Goal: Task Accomplishment & Management: Complete application form

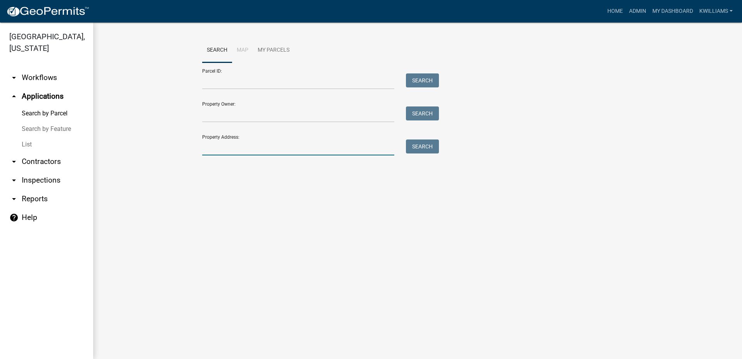
click at [247, 151] on input "Property Address:" at bounding box center [298, 147] width 192 height 16
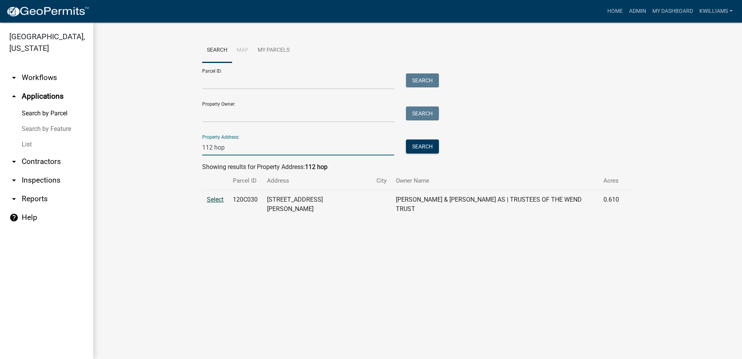
type input "112 hop"
click at [221, 196] on span "Select" at bounding box center [215, 199] width 17 height 7
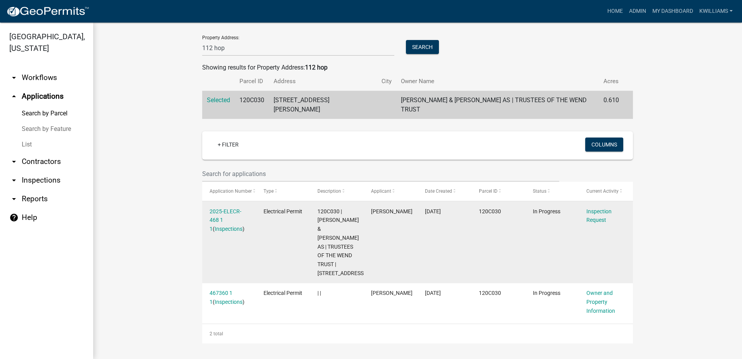
scroll to position [108, 0]
click at [215, 226] on link "Inspections" at bounding box center [229, 229] width 28 height 6
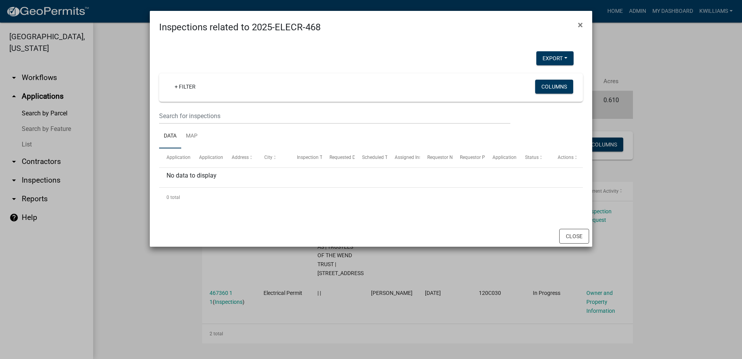
drag, startPoint x: 156, startPoint y: 268, endPoint x: 177, endPoint y: 254, distance: 25.7
click at [155, 268] on ngb-modal-window "Inspections related to 2025-ELECR-468 × Export Excel Format (.xlsx) CSV Format …" at bounding box center [371, 179] width 742 height 359
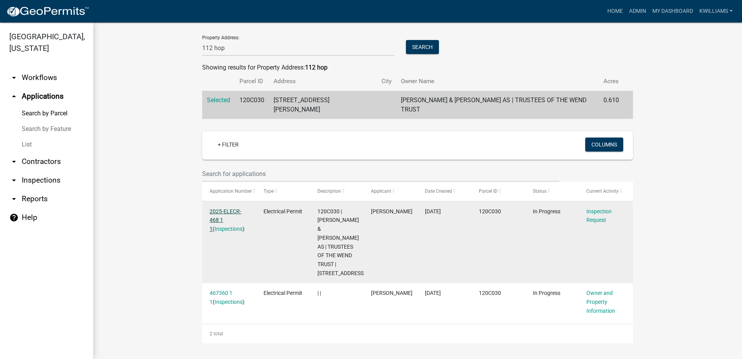
click at [216, 208] on link "2025-ELECR-468 1 1" at bounding box center [226, 220] width 32 height 24
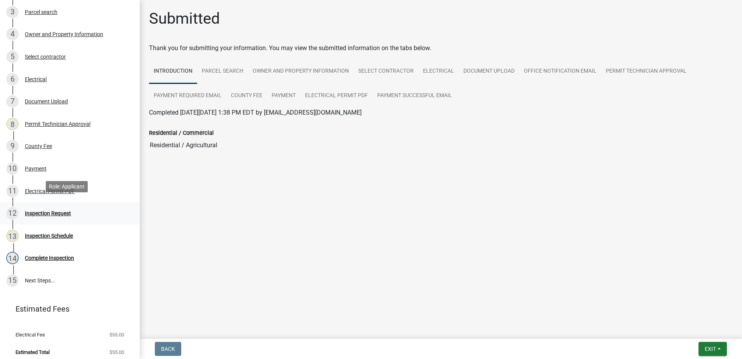
scroll to position [180, 0]
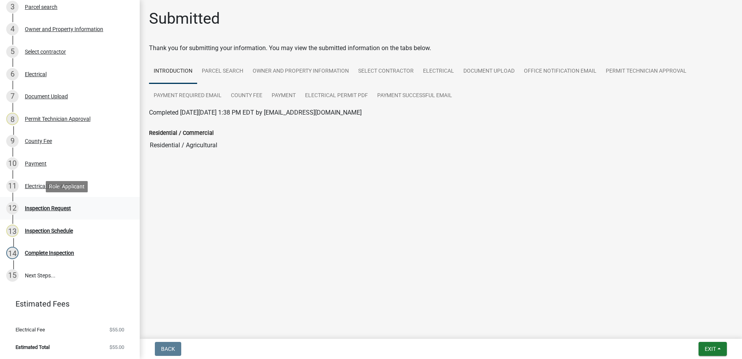
click at [75, 213] on div "12 Inspection Request" at bounding box center [66, 208] width 121 height 12
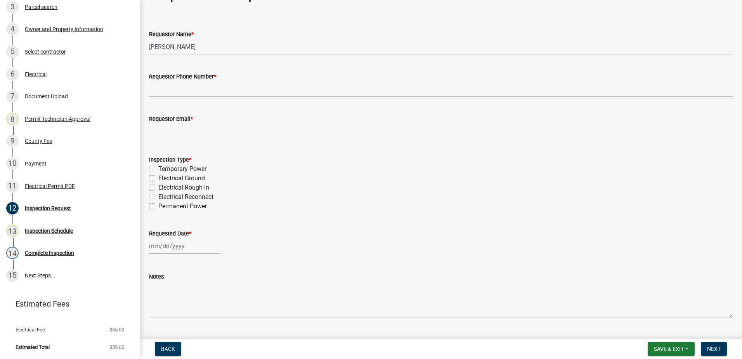
scroll to position [39, 0]
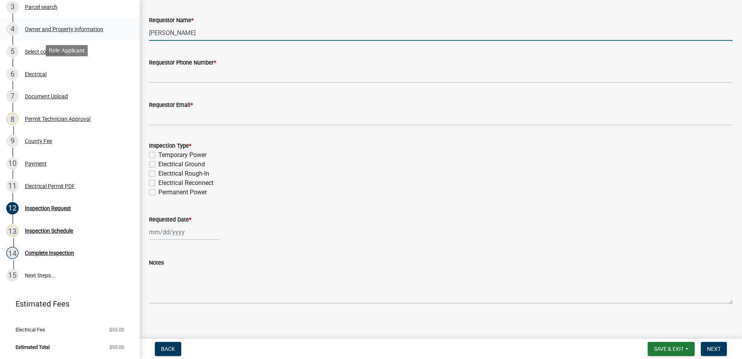
drag, startPoint x: 184, startPoint y: 35, endPoint x: 129, endPoint y: 33, distance: 55.2
click at [129, 33] on div "Electrical Permit 2025-ELECR-468 View Summary Notes Show emails 1 Introduction …" at bounding box center [371, 179] width 742 height 359
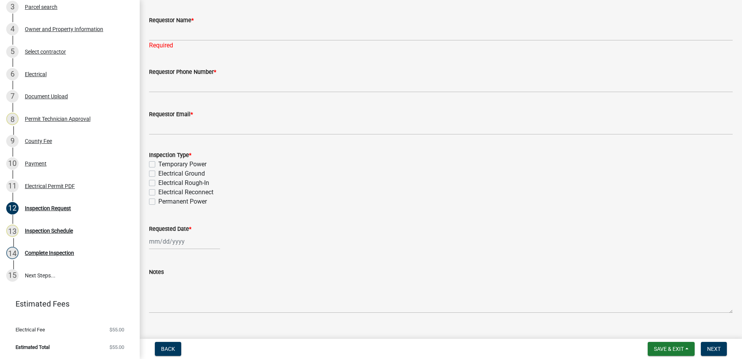
click at [152, 192] on div "Inspection Type * Temporary Power Electrical Ground Electrical Rough-In Electri…" at bounding box center [441, 178] width 584 height 56
click at [158, 204] on label "Permanent Power" at bounding box center [182, 201] width 49 height 9
click at [158, 202] on input "Permanent Power" at bounding box center [160, 199] width 5 height 5
checkbox input "true"
checkbox input "false"
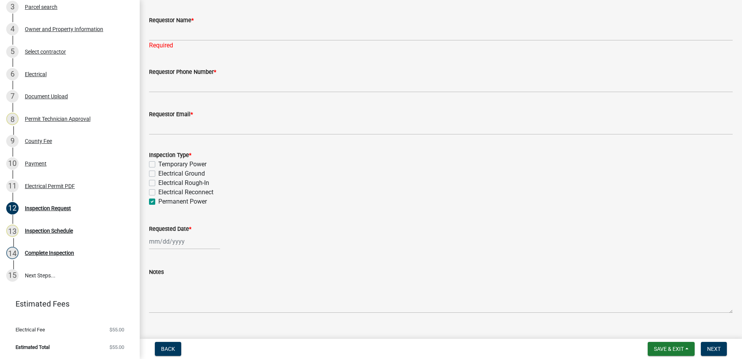
checkbox input "false"
checkbox input "true"
click at [158, 191] on label "Electrical Reconnect" at bounding box center [185, 192] width 55 height 9
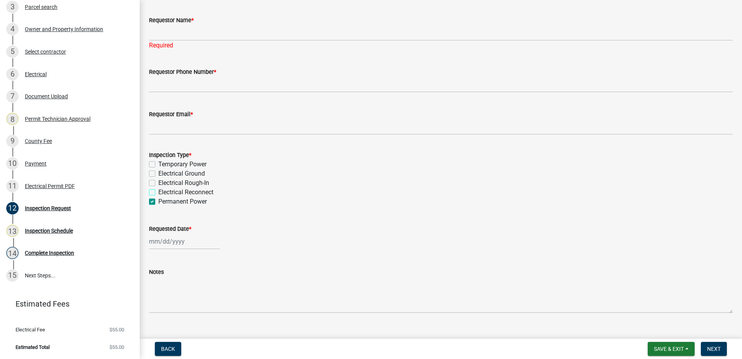
click at [158, 191] on input "Electrical Reconnect" at bounding box center [160, 190] width 5 height 5
checkbox input "true"
checkbox input "false"
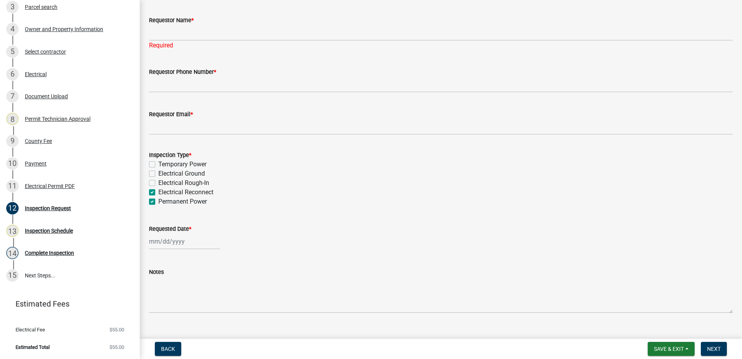
checkbox input "true"
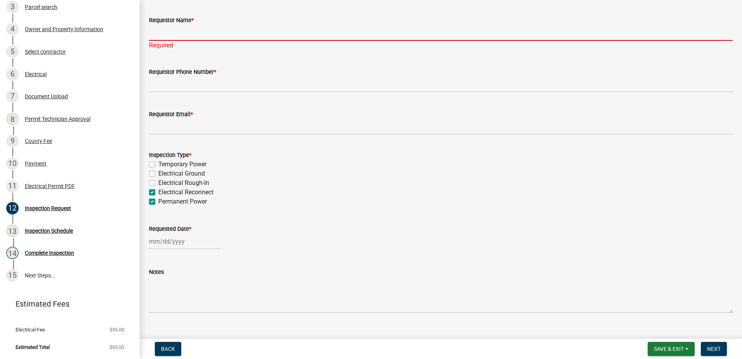
click at [168, 30] on input "Requestor Name *" at bounding box center [441, 33] width 584 height 16
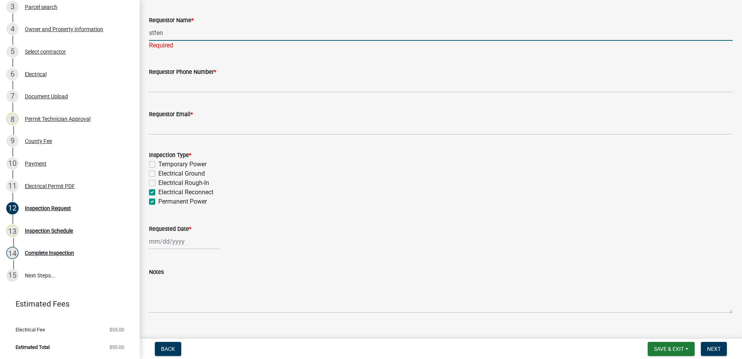
type input "stfen"
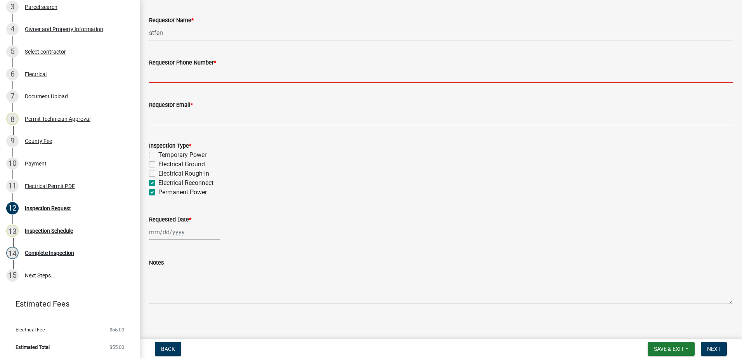
click at [305, 87] on wm-data-entity-input "Requestor Phone Number *" at bounding box center [441, 68] width 584 height 42
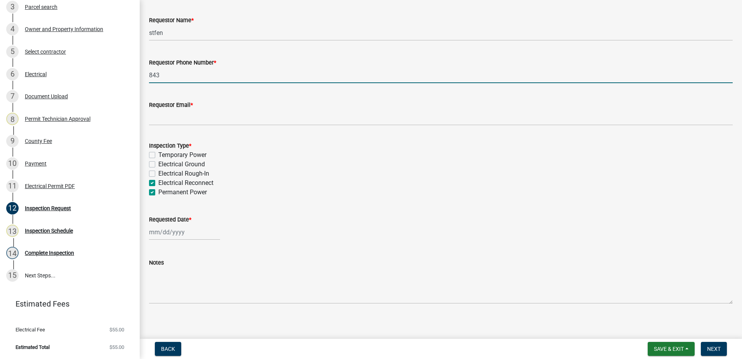
type input "8435853596"
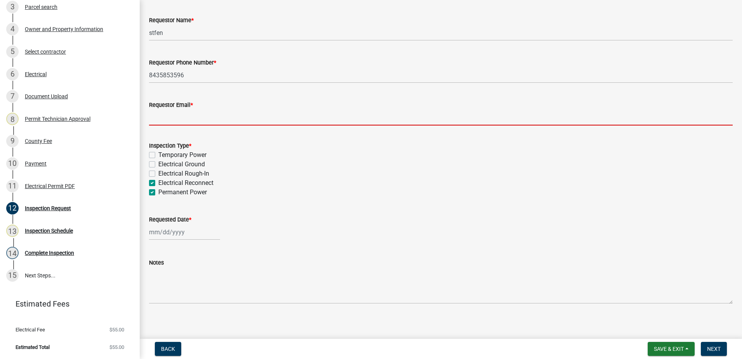
click at [214, 118] on input "Requestor Email *" at bounding box center [441, 117] width 584 height 16
select select "8"
select select "2025"
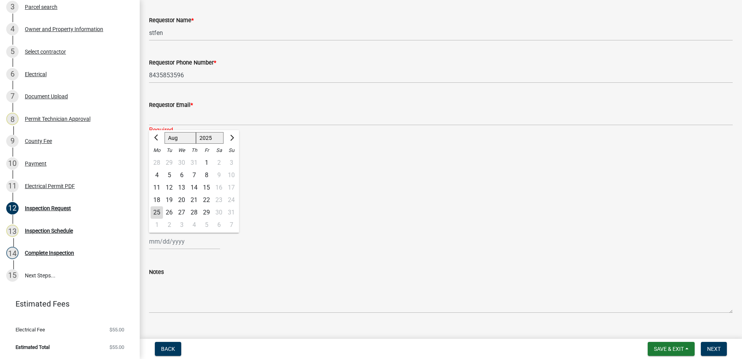
click at [158, 233] on div "[PERSON_NAME] Feb Mar Apr [PERSON_NAME][DATE] Oct Nov [DATE] 1526 1527 1528 152…" at bounding box center [184, 241] width 71 height 16
click at [157, 212] on div "25" at bounding box center [157, 212] width 12 height 12
type input "[DATE]"
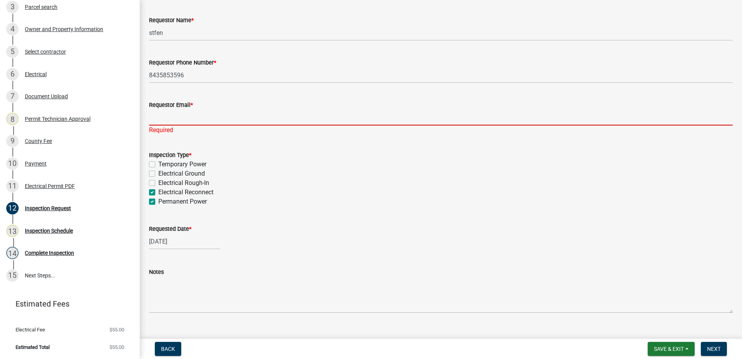
click at [166, 125] on input "Requestor Email *" at bounding box center [441, 117] width 584 height 16
type input "s"
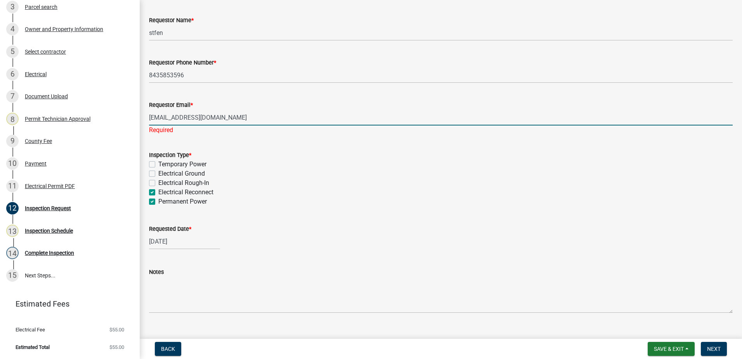
type input "[EMAIL_ADDRESS][DOMAIN_NAME]"
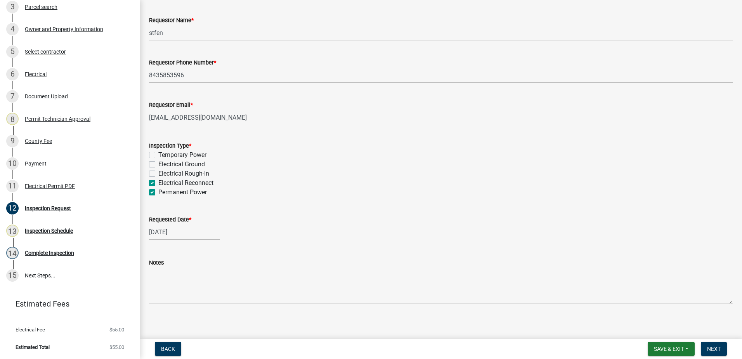
click at [188, 259] on div "Notes" at bounding box center [441, 275] width 584 height 57
click at [708, 349] on span "Next" at bounding box center [714, 349] width 14 height 6
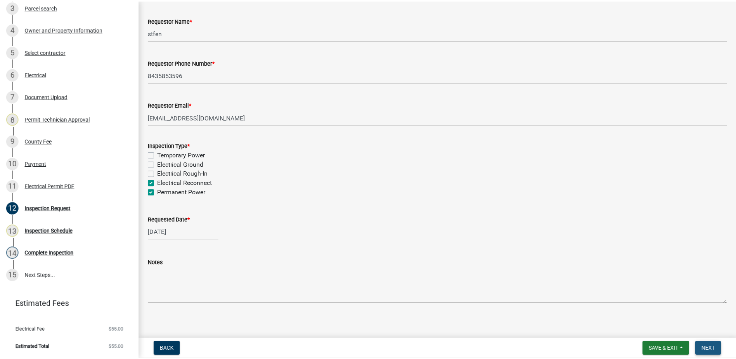
scroll to position [0, 0]
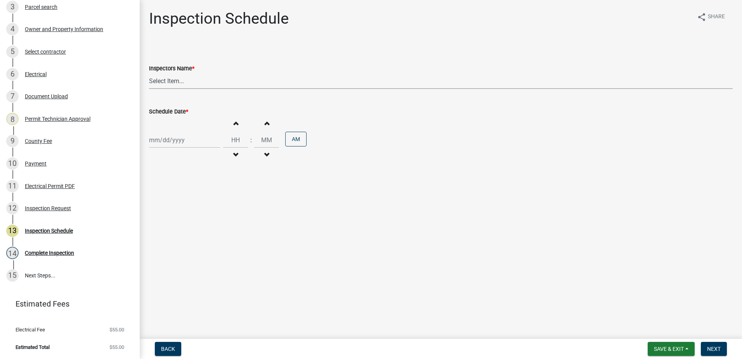
click at [191, 84] on select "Select Item... mrivera ([PERSON_NAME]) jstokes ([PERSON_NAME]) asmith105 ([PERS…" at bounding box center [441, 81] width 584 height 16
select select "07642ab0-564c-47bb-824b-0ccf2da83593"
click at [149, 73] on select "Select Item... mrivera ([PERSON_NAME]) jstokes ([PERSON_NAME]) asmith105 ([PERS…" at bounding box center [441, 81] width 584 height 16
click at [179, 137] on div at bounding box center [184, 140] width 71 height 16
select select "8"
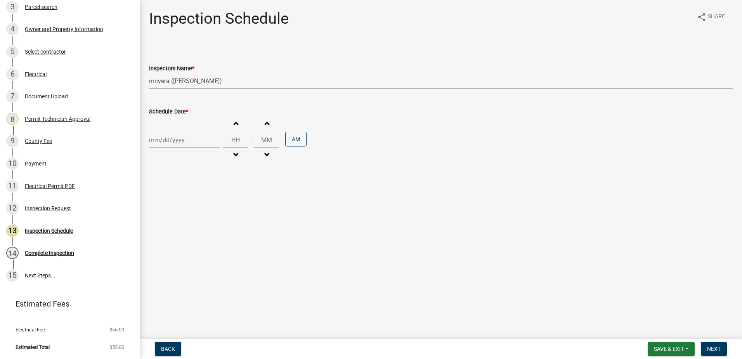
select select "2025"
drag, startPoint x: 174, startPoint y: 233, endPoint x: 169, endPoint y: 231, distance: 5.4
click at [171, 232] on div "26" at bounding box center [169, 231] width 12 height 12
type input "[DATE]"
click at [300, 143] on button "AM" at bounding box center [295, 139] width 21 height 15
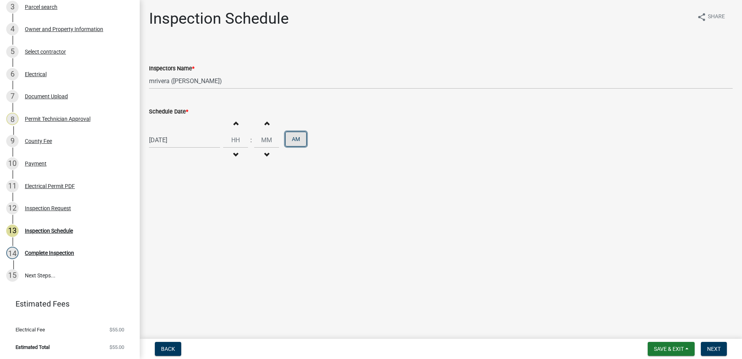
type input "12"
type input "00"
click at [717, 349] on span "Next" at bounding box center [714, 349] width 14 height 6
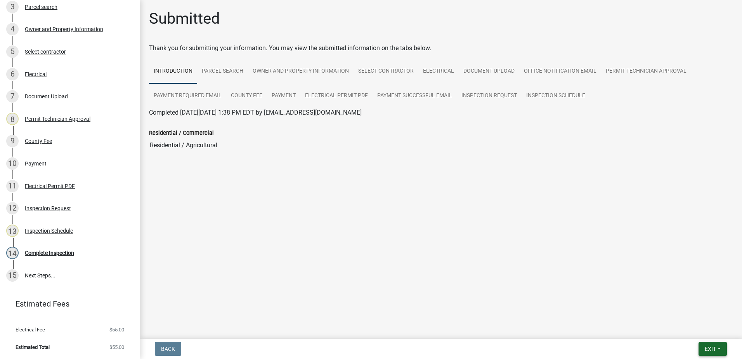
click at [707, 345] on button "Exit" at bounding box center [713, 349] width 28 height 14
click at [699, 337] on button "Save & Exit" at bounding box center [696, 328] width 62 height 19
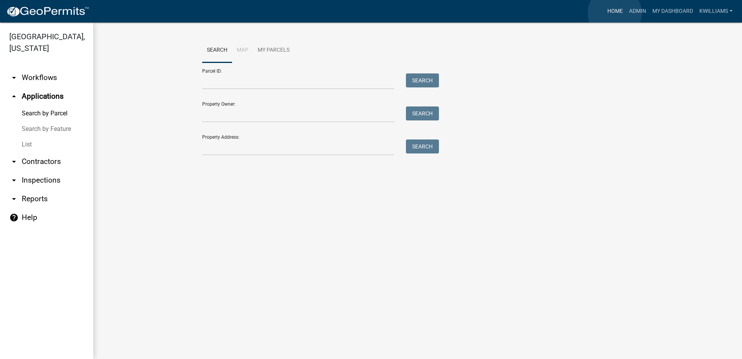
click at [615, 13] on link "Home" at bounding box center [615, 11] width 22 height 15
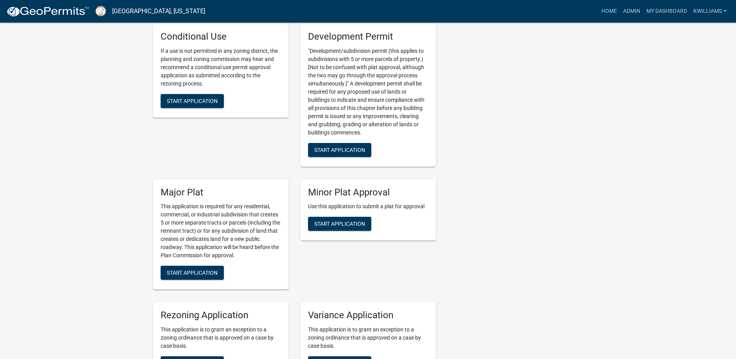
scroll to position [1480, 0]
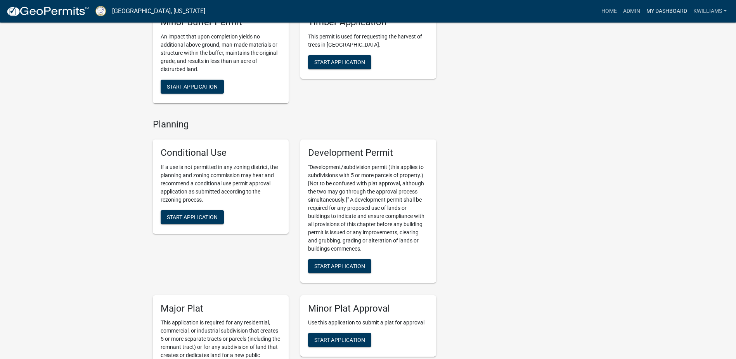
click at [659, 6] on link "My Dashboard" at bounding box center [667, 11] width 47 height 15
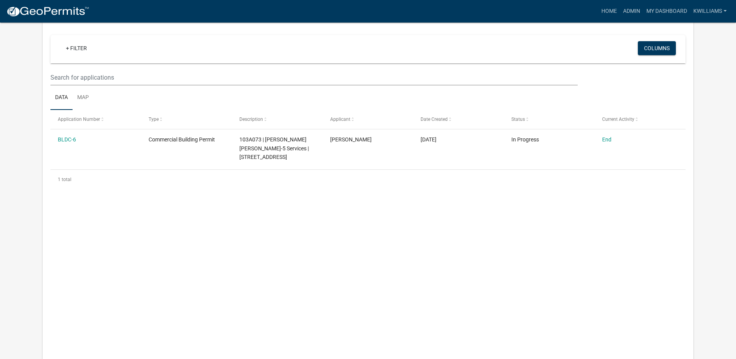
scroll to position [1503, 0]
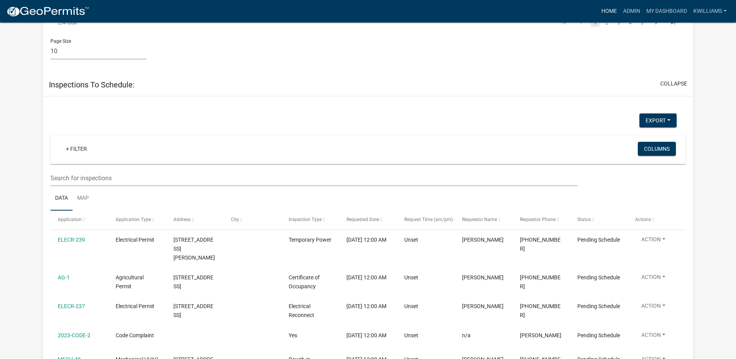
click at [616, 7] on nav "more_horiz Home Admin My Dashboard kwilliams Admin Account Contractor Profile L…" at bounding box center [368, 11] width 736 height 23
click at [625, 9] on link "Admin" at bounding box center [631, 11] width 23 height 15
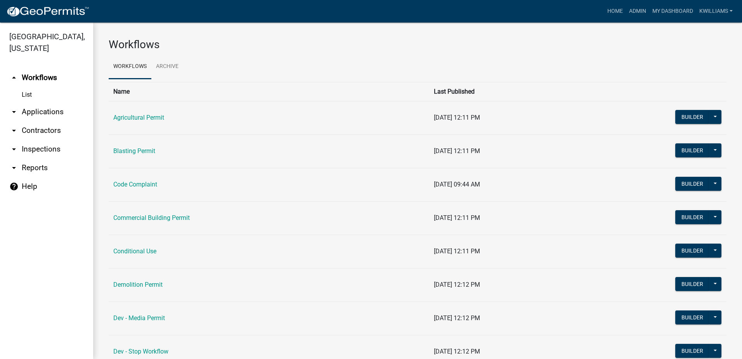
click at [50, 113] on link "arrow_drop_down Applications" at bounding box center [46, 111] width 93 height 19
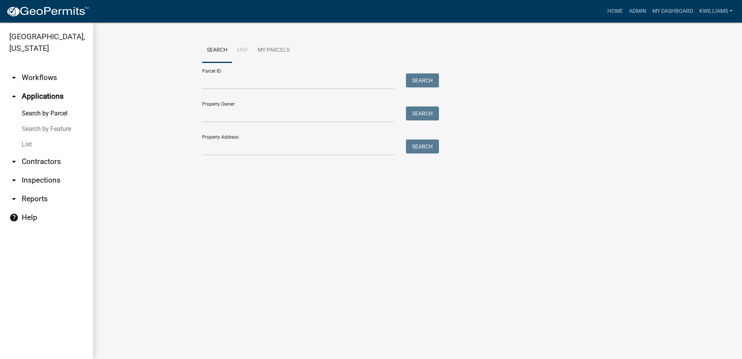
click at [222, 139] on div "Property Address: Search" at bounding box center [318, 142] width 233 height 27
click at [228, 145] on input "Property Address:" at bounding box center [298, 147] width 192 height 16
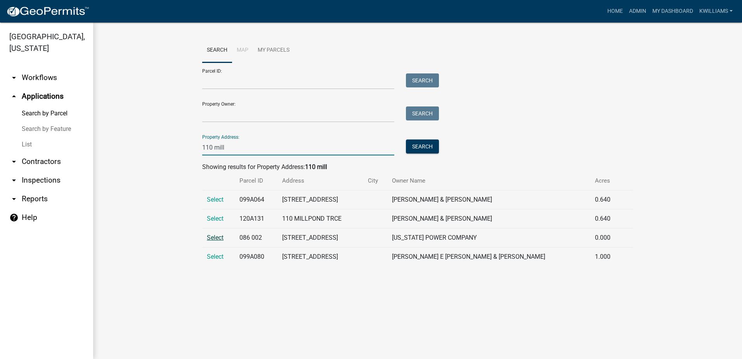
type input "110 mill"
click at [211, 238] on span "Select" at bounding box center [215, 237] width 17 height 7
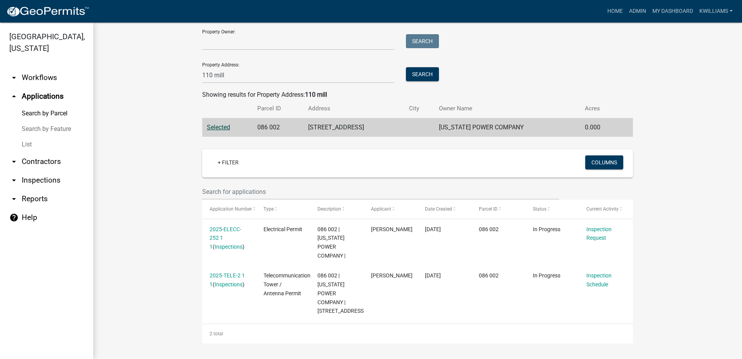
scroll to position [90, 0]
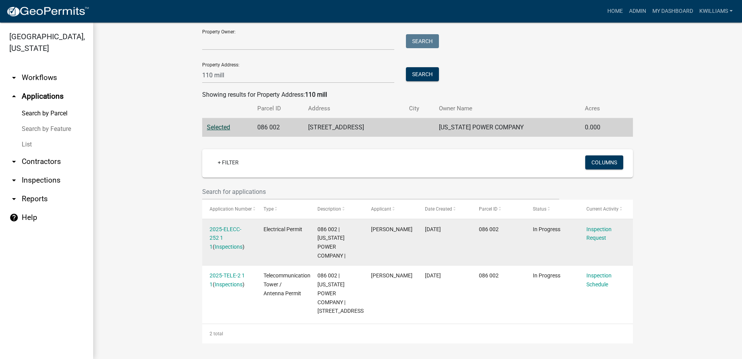
click at [229, 225] on div "2025-ELECC-252 1 1 ( Inspections )" at bounding box center [229, 238] width 39 height 26
click at [229, 243] on link "Inspections" at bounding box center [229, 246] width 28 height 6
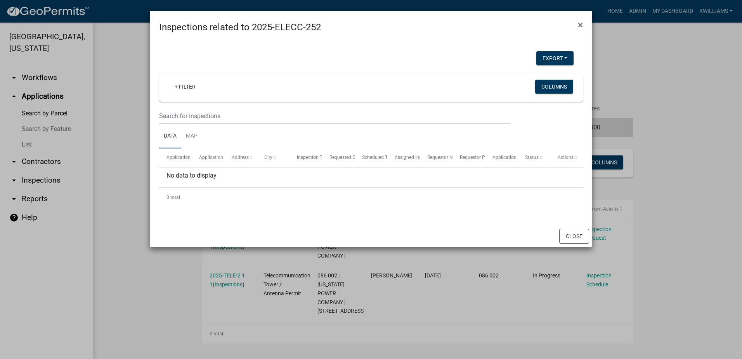
click at [173, 317] on ngb-modal-window "Inspections related to 2025-ELECC-252 × Export Excel Format (.xlsx) CSV Format …" at bounding box center [371, 179] width 742 height 359
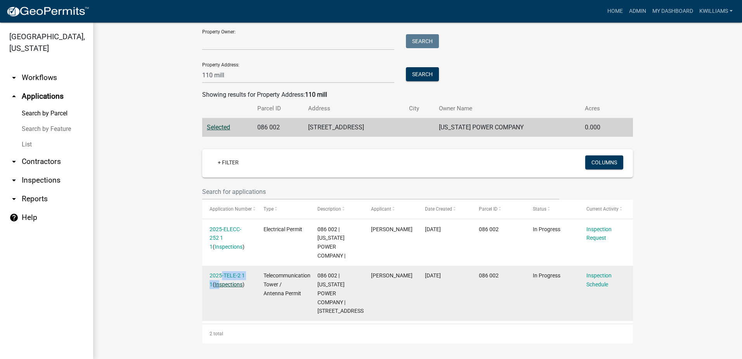
drag, startPoint x: 216, startPoint y: 262, endPoint x: 218, endPoint y: 267, distance: 5.2
click at [218, 271] on div "2025-TELE-2 1 1 ( Inspections )" at bounding box center [229, 280] width 39 height 18
drag, startPoint x: 218, startPoint y: 267, endPoint x: 224, endPoint y: 265, distance: 6.0
click at [224, 281] on link "Inspections" at bounding box center [229, 284] width 28 height 6
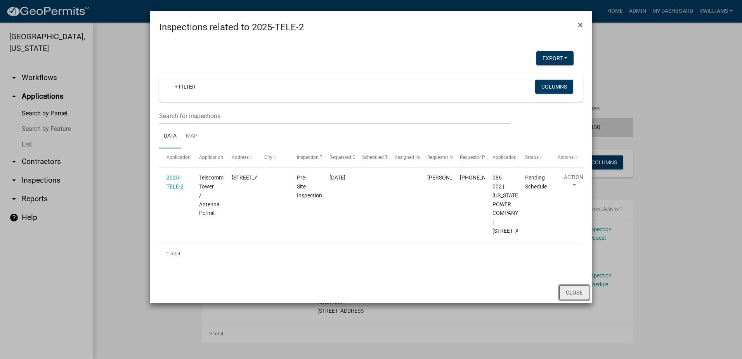
click at [565, 300] on button "Close" at bounding box center [574, 292] width 30 height 15
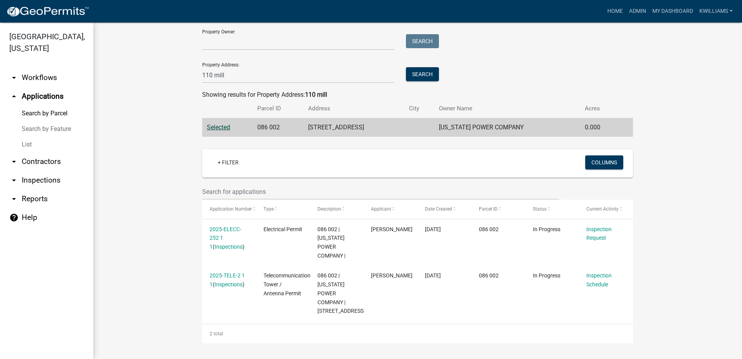
click at [154, 187] on wm-workflow-application-search-view "Search Map My Parcels Parcel ID: Search Property Owner: Search Property Address…" at bounding box center [418, 154] width 618 height 377
drag, startPoint x: 238, startPoint y: 57, endPoint x: 119, endPoint y: 80, distance: 121.3
click at [140, 78] on wm-workflow-application-search-view "Search Map My Parcels Parcel ID: Search Property Owner: Search Property Address…" at bounding box center [418, 154] width 618 height 377
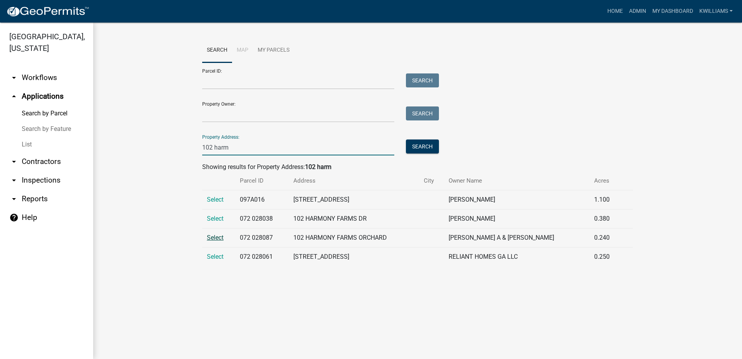
type input "102 harm"
click at [219, 240] on span "Select" at bounding box center [215, 237] width 17 height 7
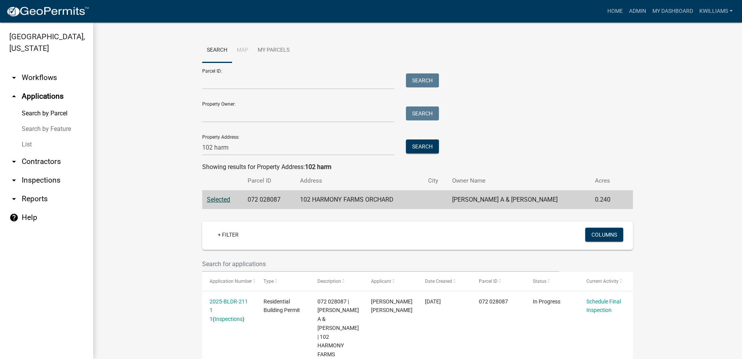
scroll to position [194, 0]
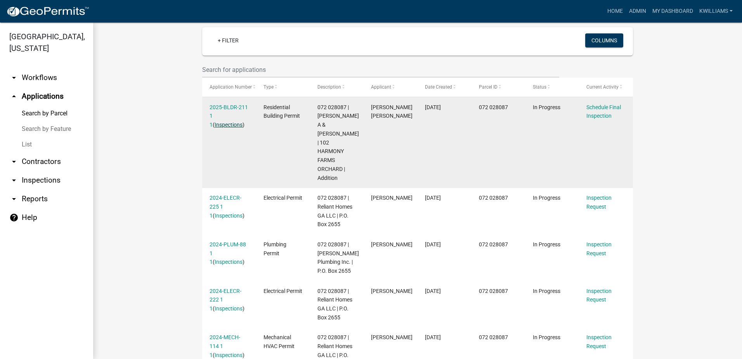
click at [223, 123] on link "Inspections" at bounding box center [229, 125] width 28 height 6
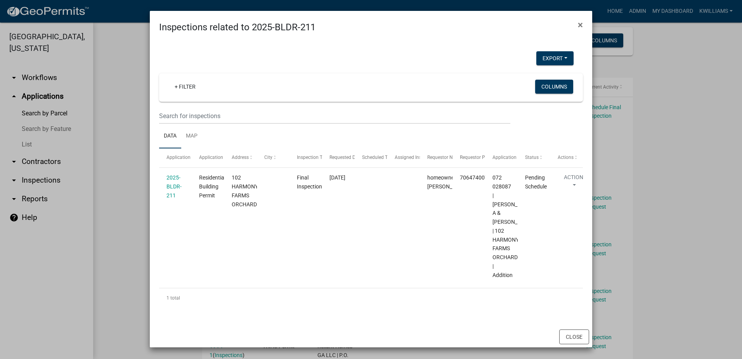
click at [128, 158] on ngb-modal-window "Inspections related to 2025-BLDR-211 × Export Excel Format (.xlsx) CSV Format (…" at bounding box center [371, 179] width 742 height 359
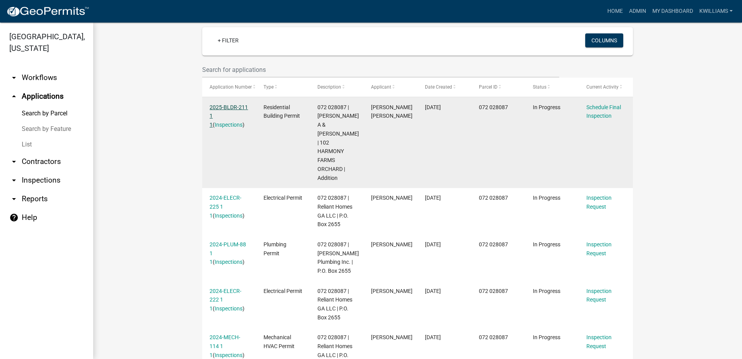
click at [210, 113] on link "2025-BLDR-211 1 1" at bounding box center [229, 116] width 38 height 24
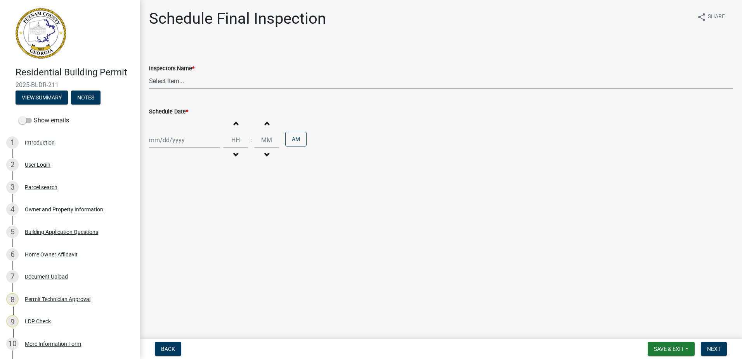
click at [185, 83] on select "Select Item... mrivera ([PERSON_NAME]) jstokes ([PERSON_NAME]) asmith105 ([PERS…" at bounding box center [441, 81] width 584 height 16
select select "07642ab0-564c-47bb-824b-0ccf2da83593"
click at [149, 73] on select "Select Item... mrivera ([PERSON_NAME]) jstokes ([PERSON_NAME]) asmith105 ([PERS…" at bounding box center [441, 81] width 584 height 16
select select "8"
select select "2025"
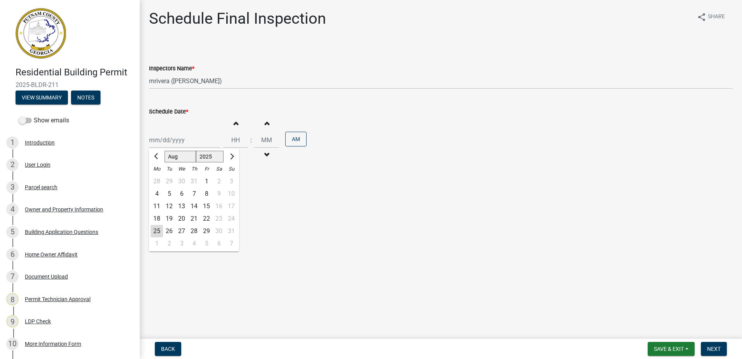
click at [162, 147] on div "[PERSON_NAME] Feb Mar Apr [PERSON_NAME][DATE] Oct Nov [DATE] 1526 1527 1528 152…" at bounding box center [184, 140] width 71 height 16
click at [169, 230] on div "26" at bounding box center [169, 231] width 12 height 12
type input "[DATE]"
click at [718, 348] on span "Next" at bounding box center [714, 349] width 14 height 6
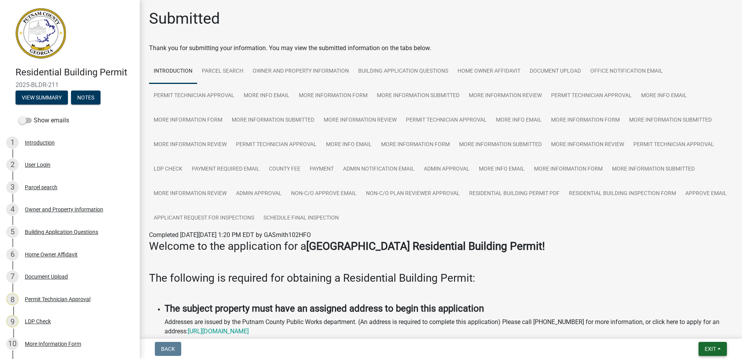
click at [715, 350] on span "Exit" at bounding box center [710, 349] width 11 height 6
click at [718, 337] on button "Save & Exit" at bounding box center [696, 328] width 62 height 19
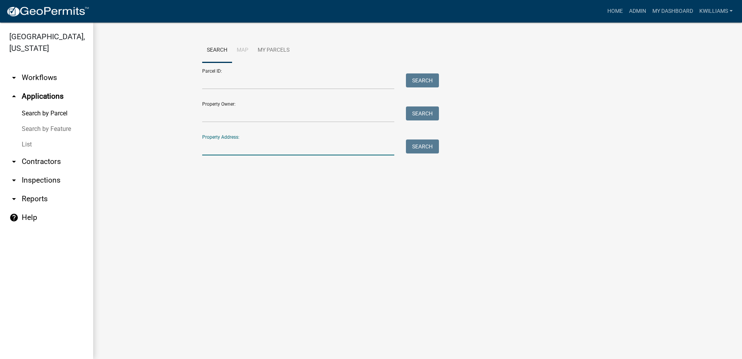
click at [245, 153] on input "Property Address:" at bounding box center [298, 147] width 192 height 16
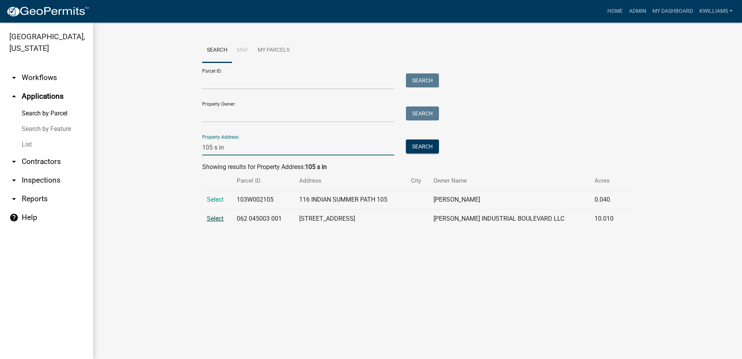
type input "105 s in"
click at [210, 217] on span "Select" at bounding box center [215, 218] width 17 height 7
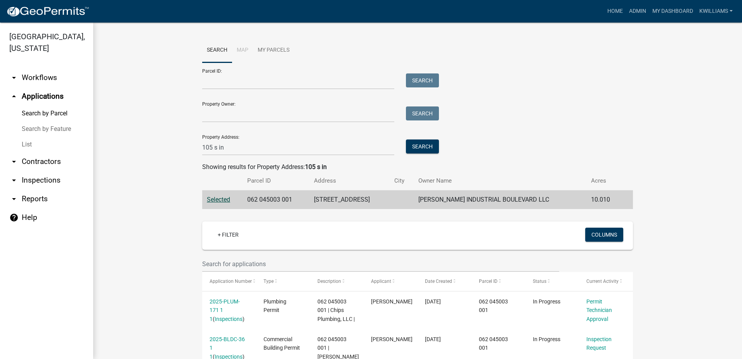
click at [40, 95] on link "arrow_drop_up Applications" at bounding box center [46, 96] width 93 height 19
click at [610, 13] on link "Home" at bounding box center [615, 11] width 22 height 15
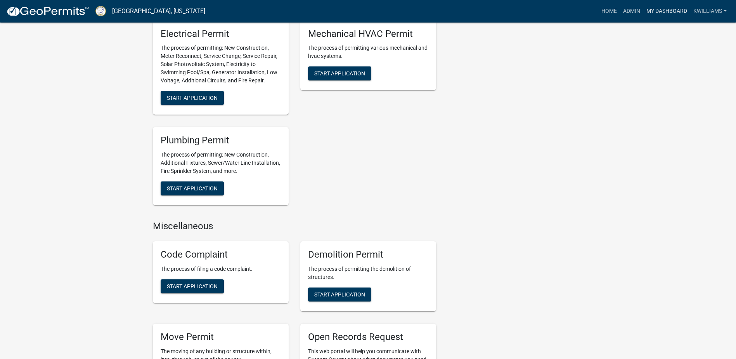
click at [665, 9] on link "My Dashboard" at bounding box center [667, 11] width 47 height 15
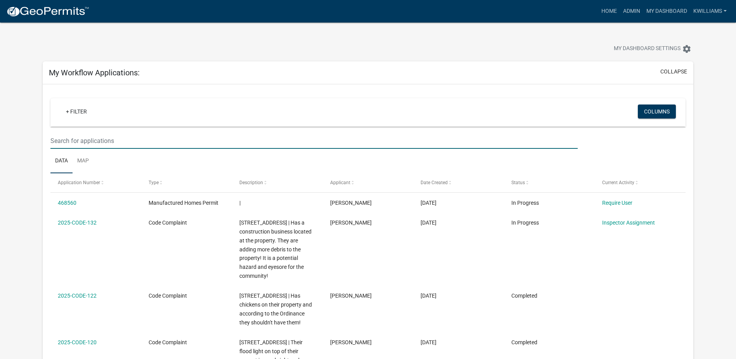
click at [103, 144] on input "text" at bounding box center [314, 141] width 528 height 16
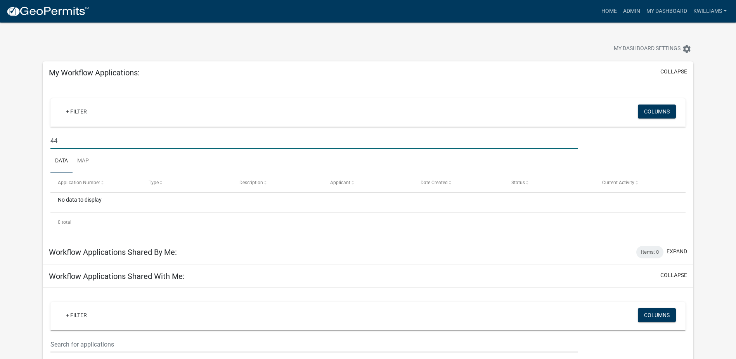
type input "4"
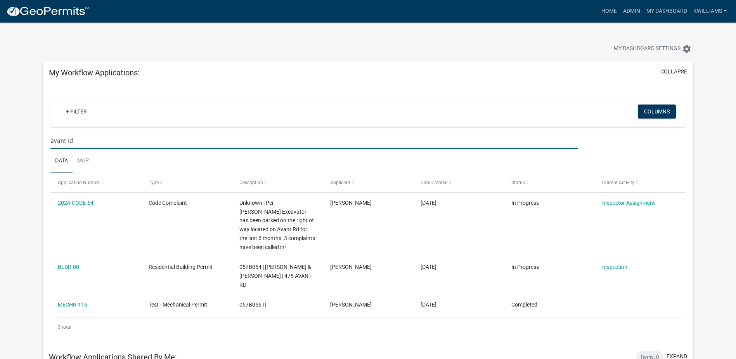
type input "avant rd"
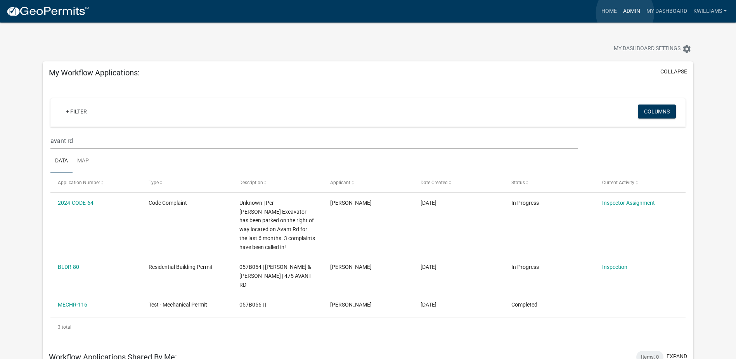
click at [625, 13] on link "Admin" at bounding box center [631, 11] width 23 height 15
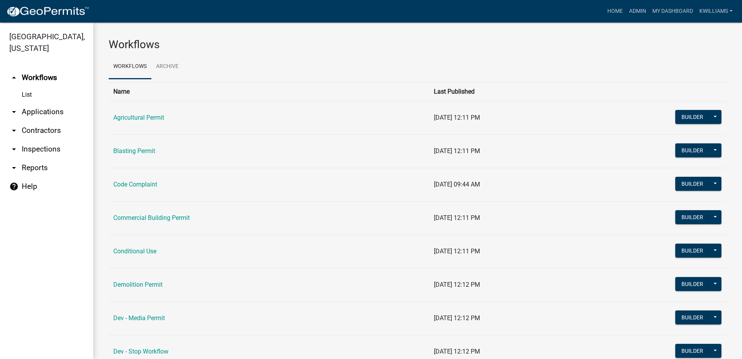
click at [47, 107] on link "arrow_drop_down Applications" at bounding box center [46, 111] width 93 height 19
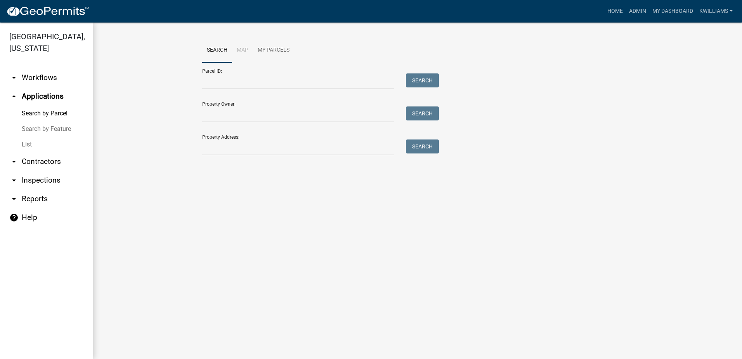
click at [265, 155] on div "Search Map My Parcels Parcel ID: Search Property Owner: Search Property Address…" at bounding box center [417, 100] width 443 height 124
click at [227, 143] on input "Property Address:" at bounding box center [298, 147] width 192 height 16
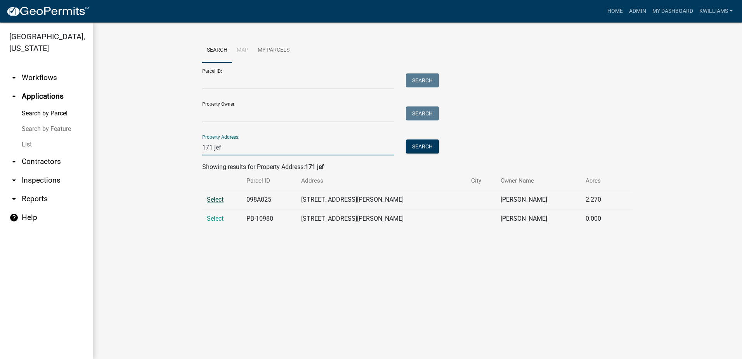
type input "171 jef"
click at [220, 201] on span "Select" at bounding box center [215, 199] width 17 height 7
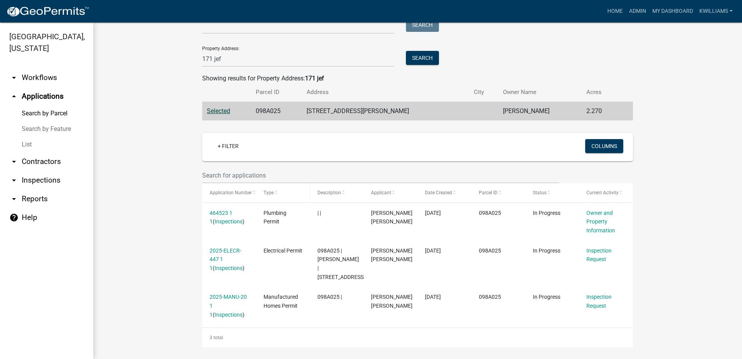
scroll to position [92, 0]
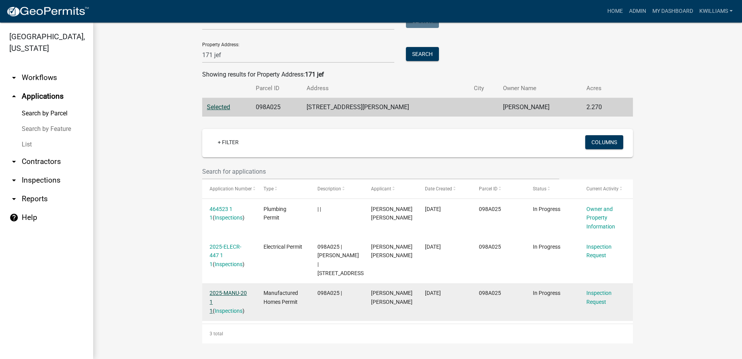
click at [218, 290] on link "2025-MANU-20 1 1" at bounding box center [228, 302] width 37 height 24
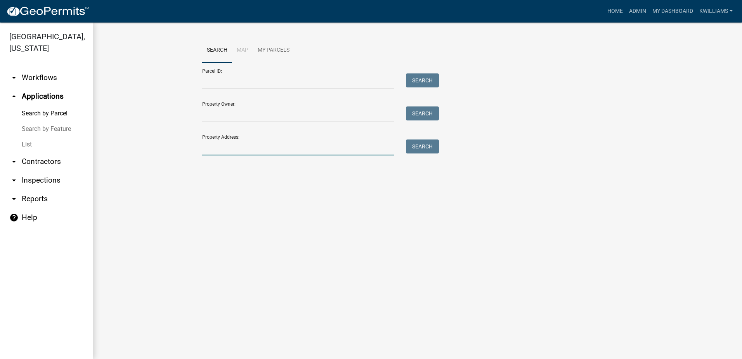
click at [213, 149] on input "Property Address:" at bounding box center [298, 147] width 192 height 16
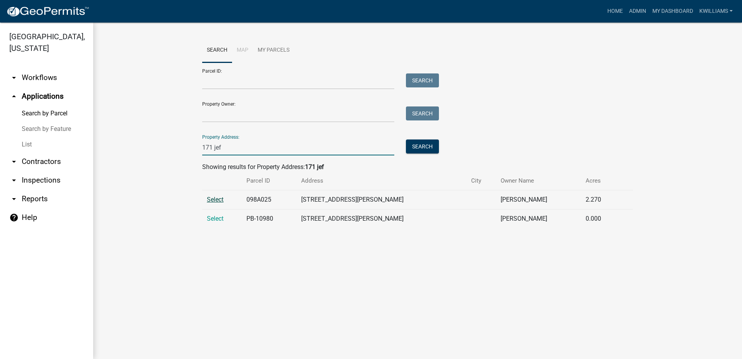
type input "171 jef"
click at [219, 199] on span "Select" at bounding box center [215, 199] width 17 height 7
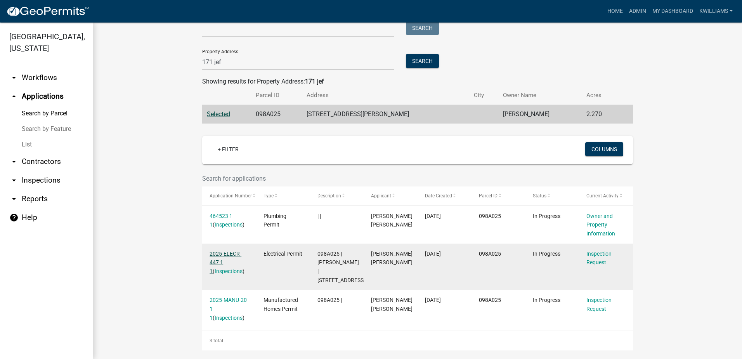
scroll to position [92, 0]
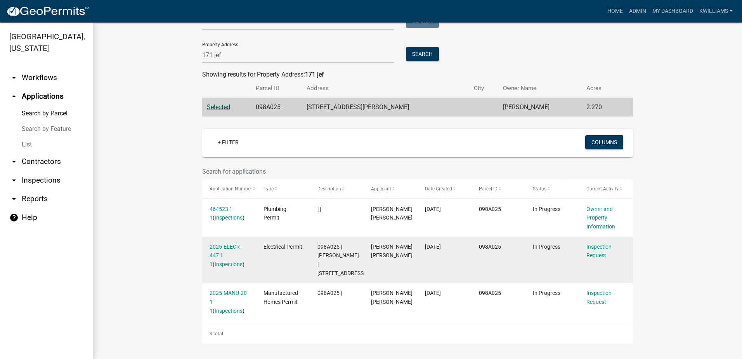
click at [216, 250] on div "2025-ELECR-447 1 1 ( Inspections )" at bounding box center [229, 255] width 39 height 26
click at [215, 249] on link "2025-ELECR-447 1 1" at bounding box center [226, 255] width 32 height 24
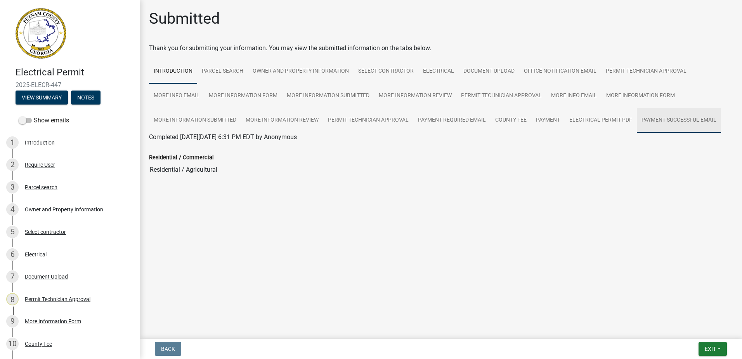
click at [662, 116] on link "Payment Successful Email" at bounding box center [679, 120] width 84 height 25
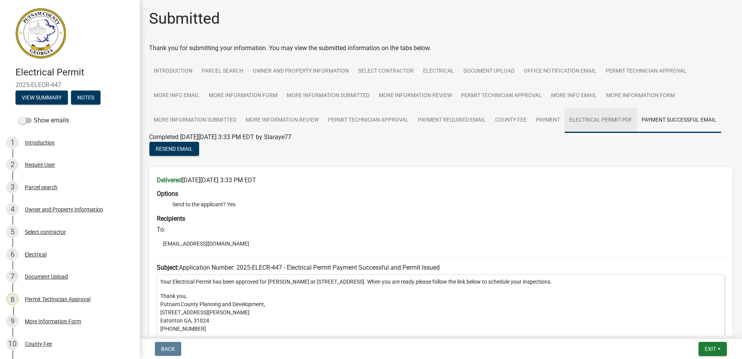
click at [598, 126] on link "Electrical Permit PDF" at bounding box center [601, 120] width 72 height 25
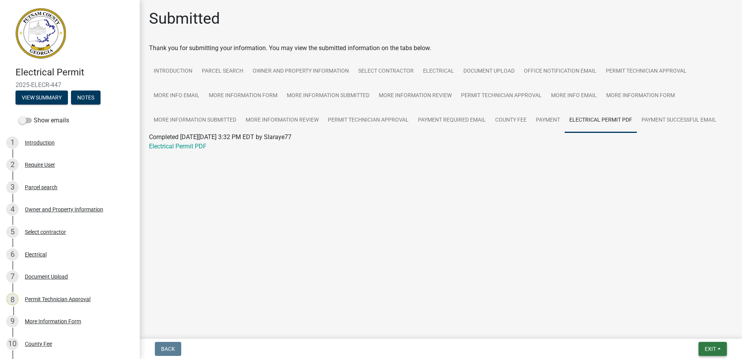
drag, startPoint x: 707, startPoint y: 347, endPoint x: 698, endPoint y: 337, distance: 13.2
click at [706, 346] on span "Exit" at bounding box center [710, 349] width 11 height 6
click at [693, 328] on button "Save & Exit" at bounding box center [696, 328] width 62 height 19
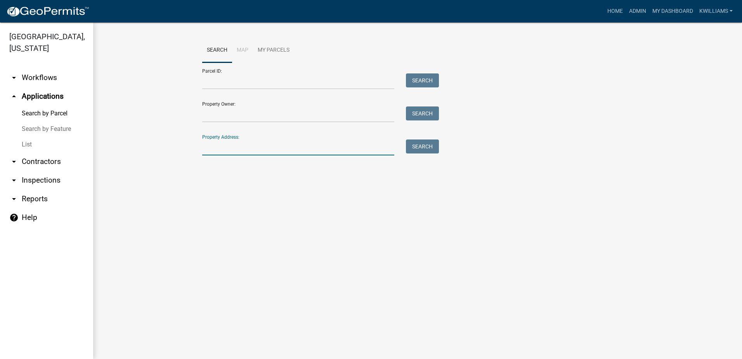
click at [267, 149] on input "Property Address:" at bounding box center [298, 147] width 192 height 16
click at [47, 78] on link "arrow_drop_down Workflows" at bounding box center [46, 77] width 93 height 19
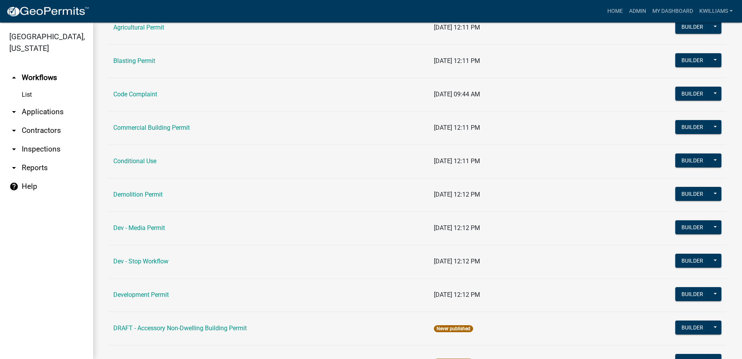
scroll to position [78, 0]
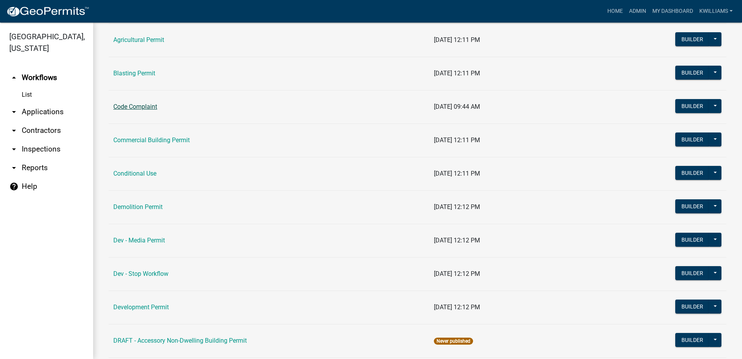
click at [115, 105] on link "Code Complaint" at bounding box center [135, 106] width 44 height 7
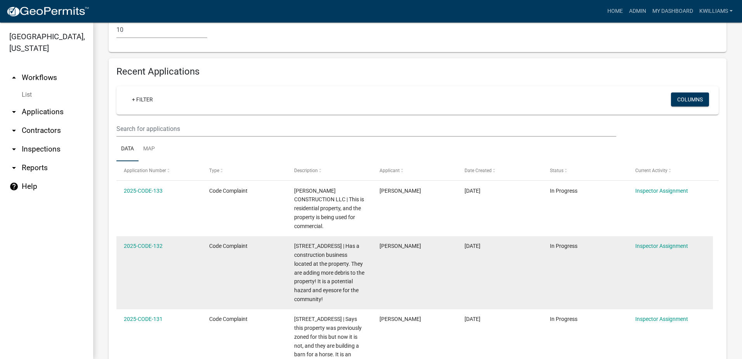
scroll to position [512, 0]
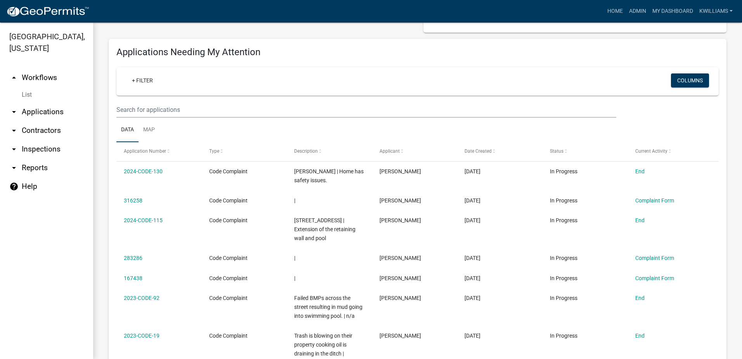
scroll to position [0, 0]
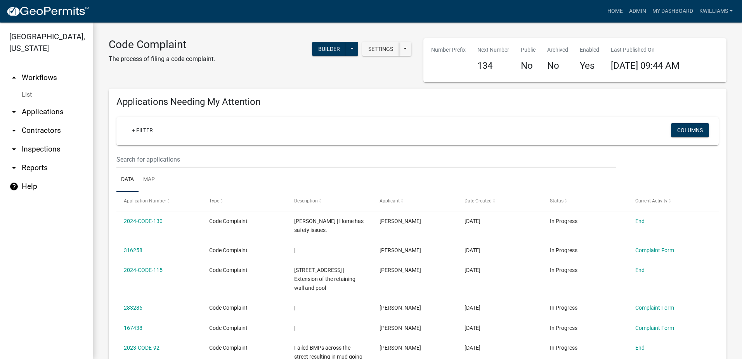
type input "avant"
click at [141, 155] on input "text" at bounding box center [366, 159] width 500 height 16
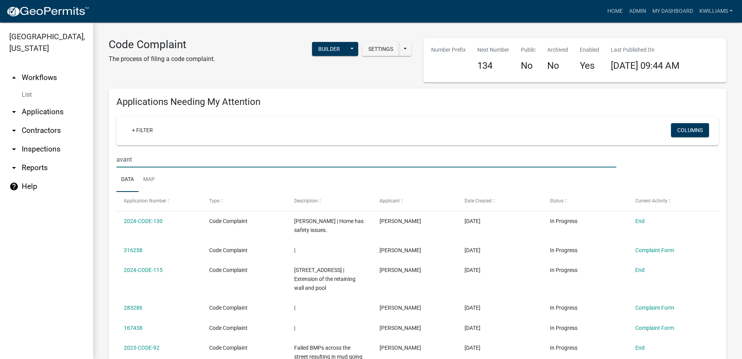
type input "avant"
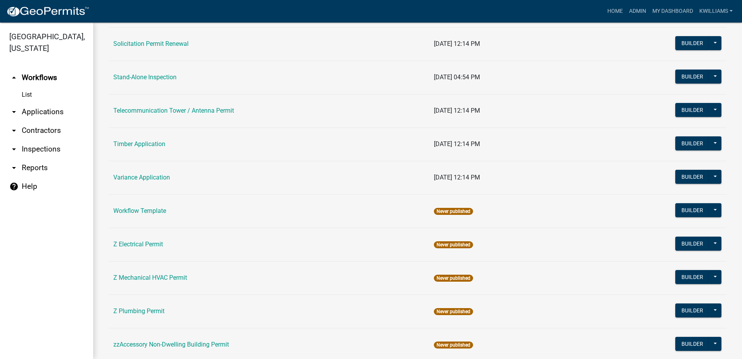
scroll to position [1166, 0]
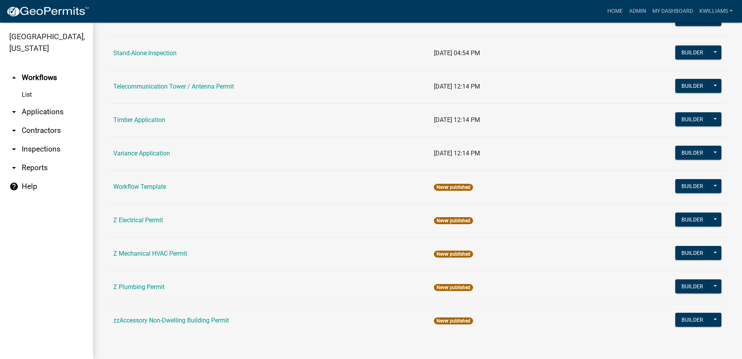
click at [51, 111] on link "arrow_drop_down Applications" at bounding box center [46, 111] width 93 height 19
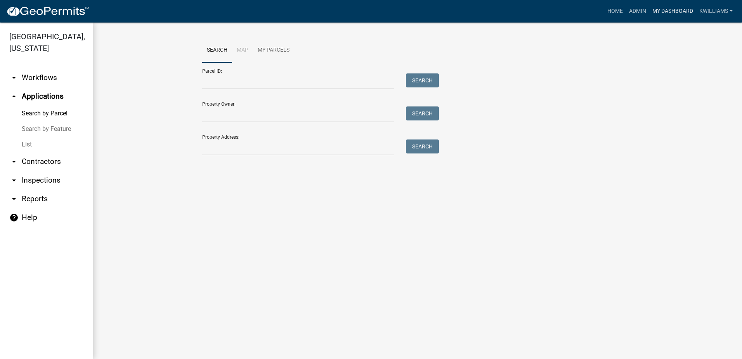
click at [680, 9] on link "My Dashboard" at bounding box center [673, 11] width 47 height 15
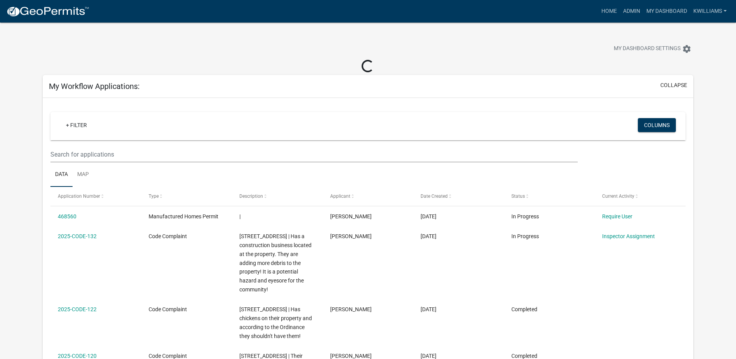
click at [338, 90] on div "My Workflow Applications: collapse" at bounding box center [368, 86] width 651 height 23
click at [671, 82] on button "collapse" at bounding box center [674, 85] width 27 height 8
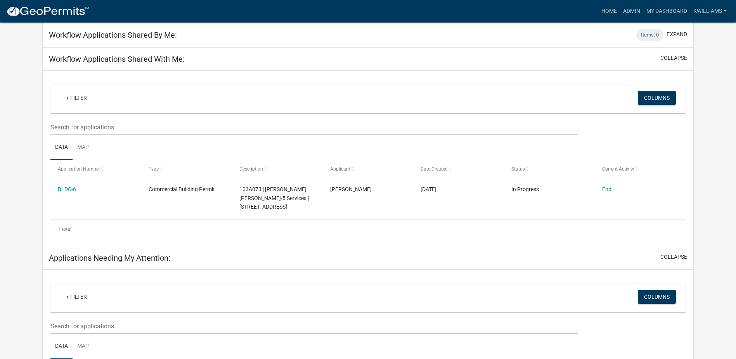
scroll to position [78, 0]
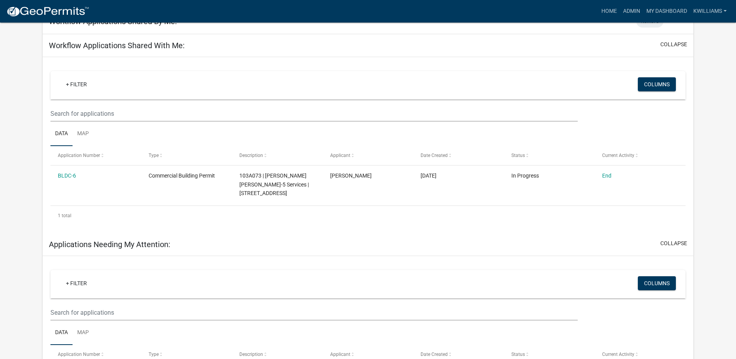
click at [679, 40] on div "Workflow Applications Shared With Me: collapse" at bounding box center [368, 45] width 651 height 23
click at [676, 44] on button "collapse" at bounding box center [674, 44] width 27 height 8
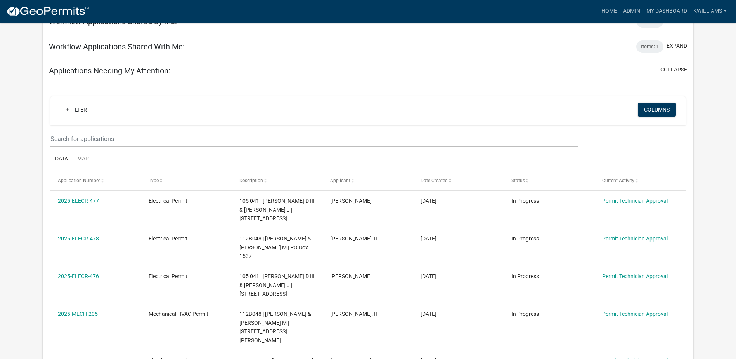
click at [675, 72] on button "collapse" at bounding box center [674, 70] width 27 height 8
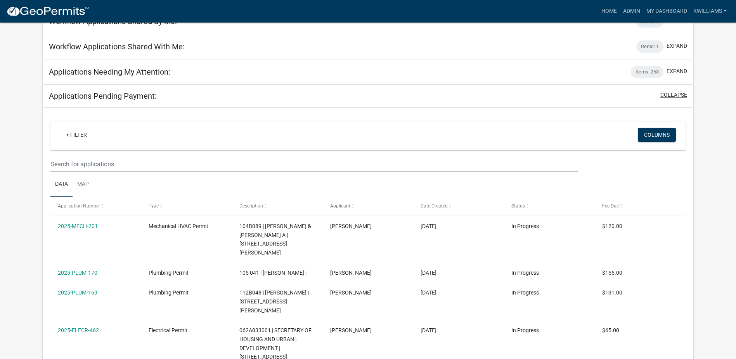
click at [675, 95] on button "collapse" at bounding box center [674, 95] width 27 height 8
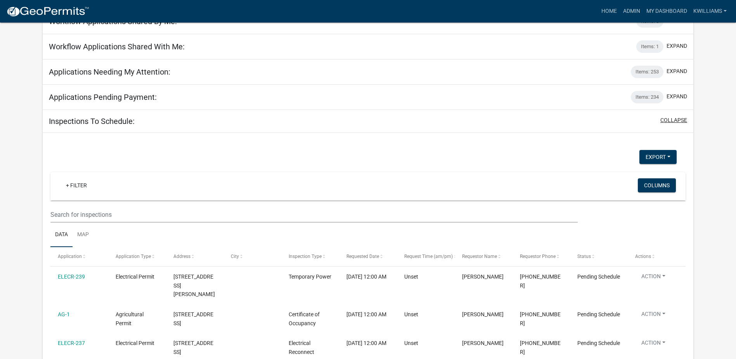
click at [680, 118] on button "collapse" at bounding box center [674, 120] width 27 height 8
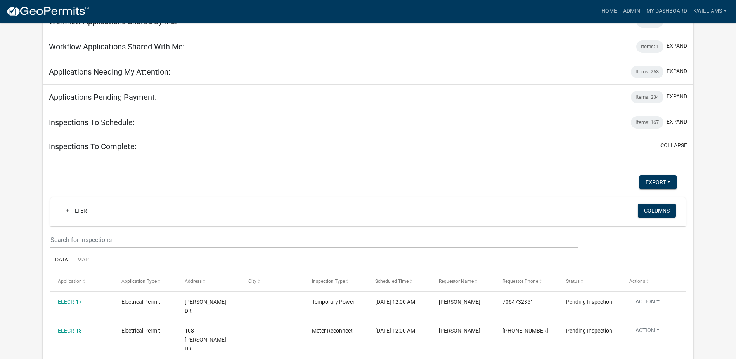
click at [676, 149] on button "collapse" at bounding box center [674, 145] width 27 height 8
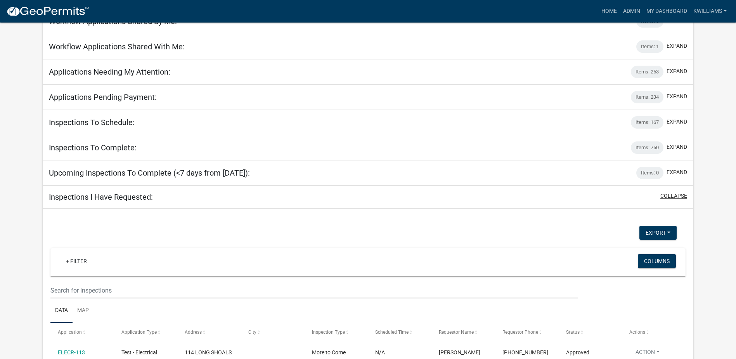
click at [683, 194] on button "collapse" at bounding box center [674, 196] width 27 height 8
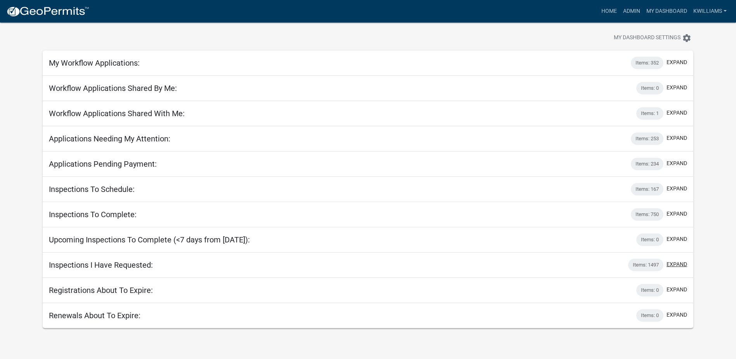
scroll to position [0, 0]
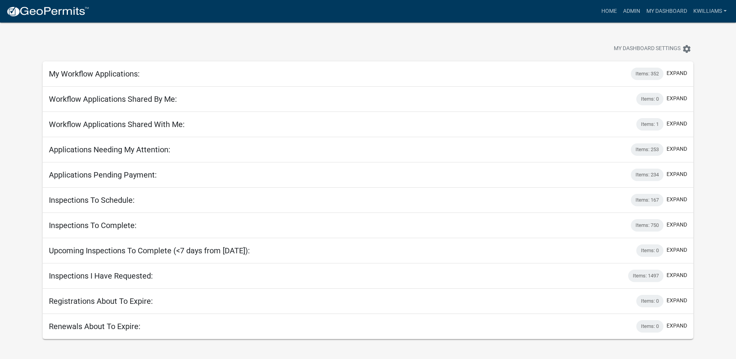
click at [608, 21] on nav "more_horiz Home Admin My Dashboard kwilliams Admin Account Contractor Profile L…" at bounding box center [368, 11] width 736 height 23
click at [609, 14] on link "Home" at bounding box center [610, 11] width 22 height 15
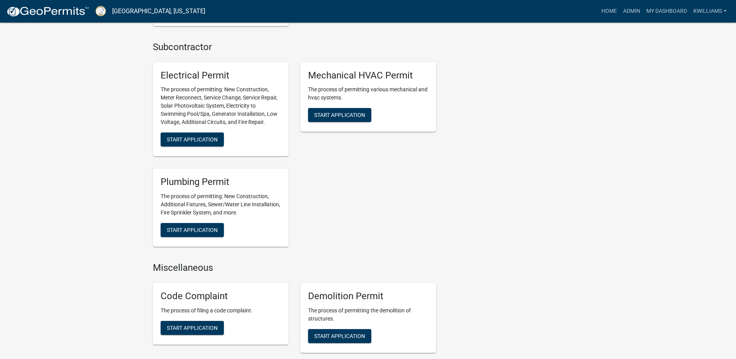
scroll to position [621, 0]
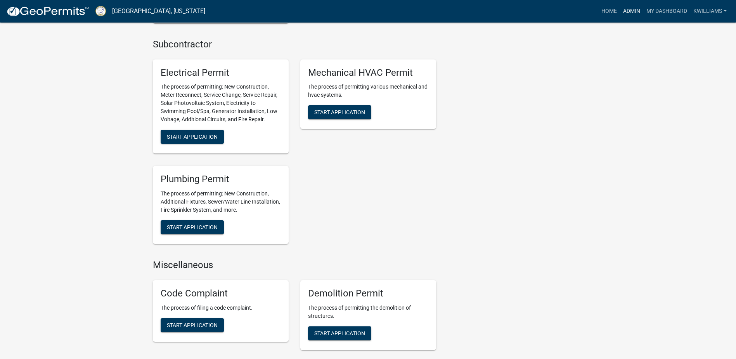
click at [639, 8] on link "Admin" at bounding box center [631, 11] width 23 height 15
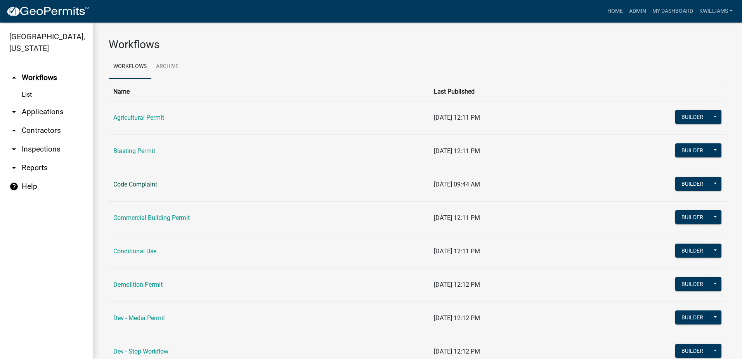
click at [141, 185] on link "Code Complaint" at bounding box center [135, 184] width 44 height 7
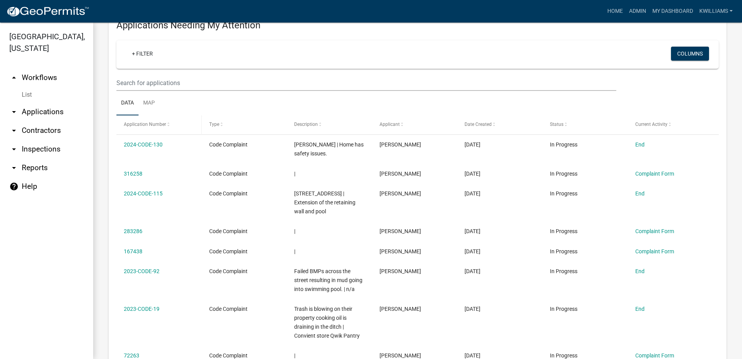
scroll to position [78, 0]
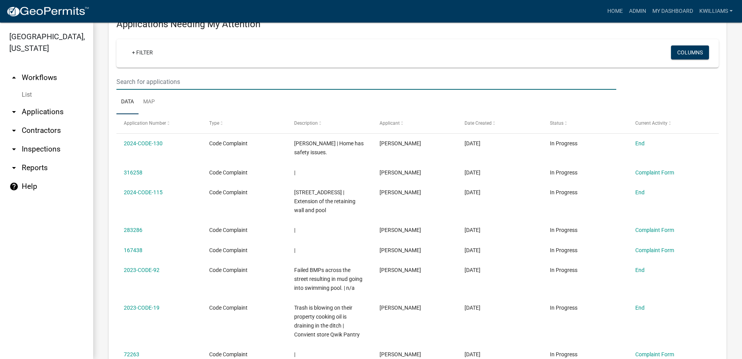
click at [254, 87] on input "text" at bounding box center [366, 82] width 500 height 16
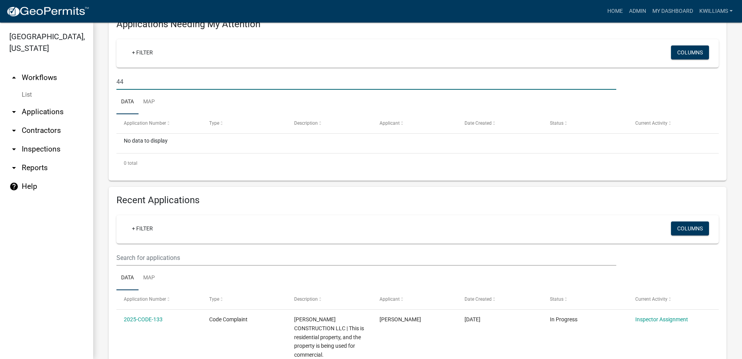
type input "4"
type input "r"
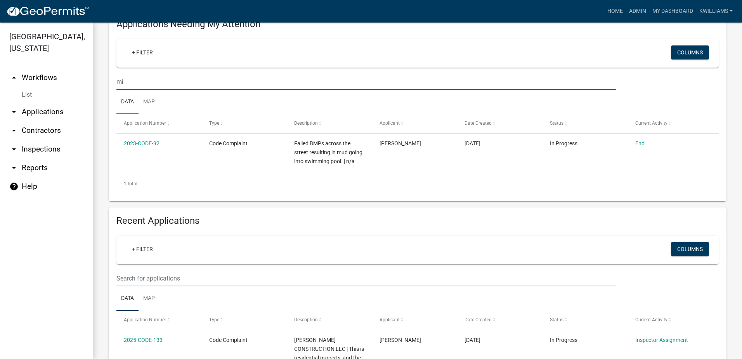
type input "m"
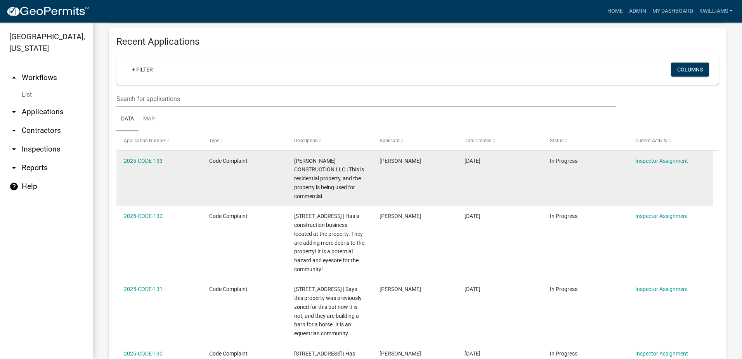
scroll to position [582, 0]
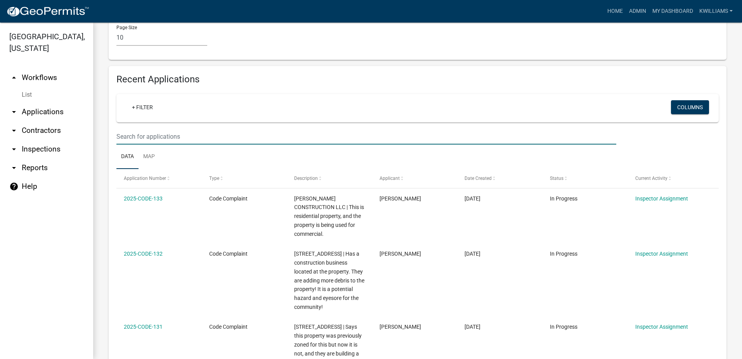
click at [153, 129] on input "text" at bounding box center [366, 137] width 500 height 16
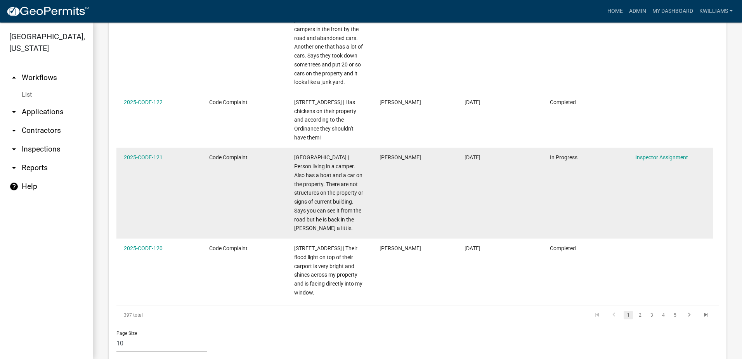
scroll to position [1079, 0]
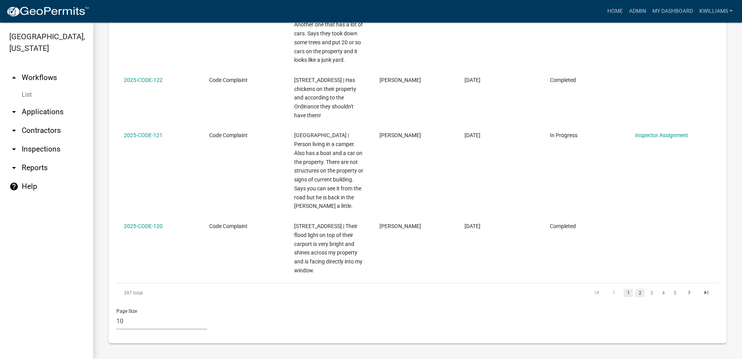
type input "4"
click at [636, 292] on link "2" at bounding box center [640, 292] width 9 height 9
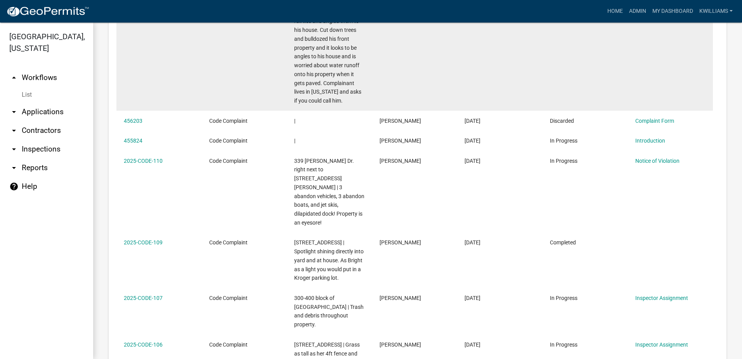
scroll to position [1035, 0]
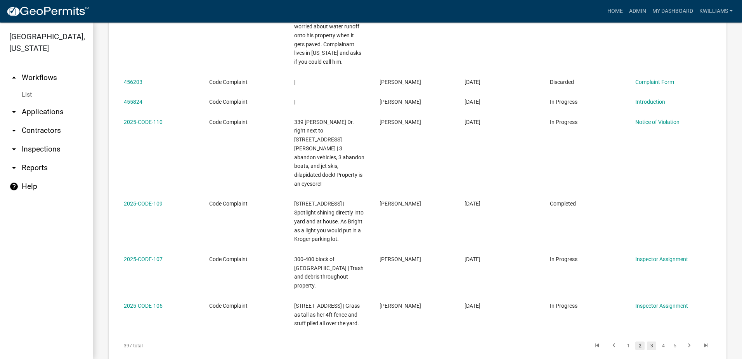
click at [647, 341] on link "3" at bounding box center [651, 345] width 9 height 9
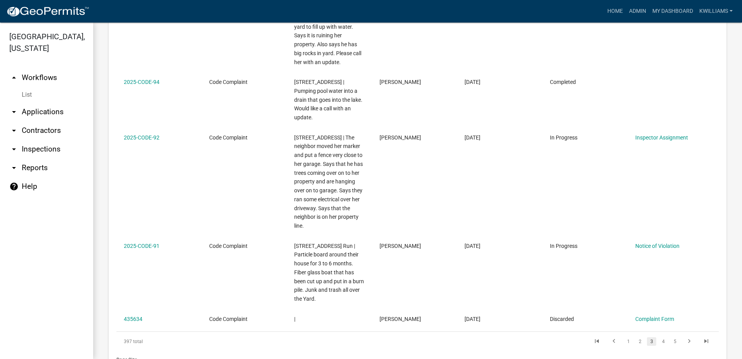
scroll to position [1212, 0]
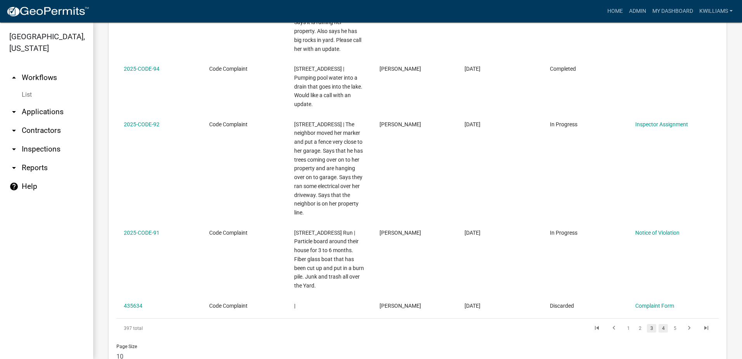
click at [659, 324] on link "4" at bounding box center [663, 328] width 9 height 9
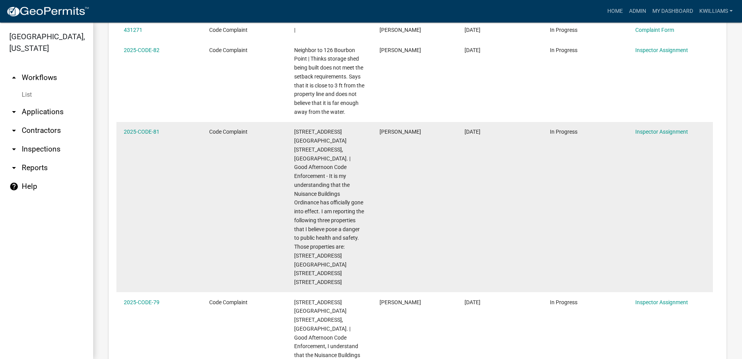
scroll to position [1941, 0]
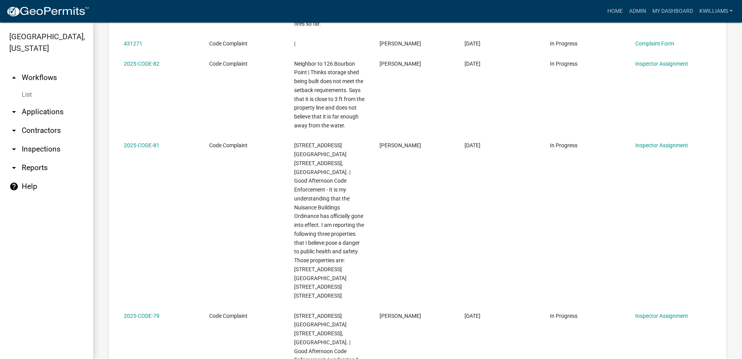
click at [47, 115] on link "arrow_drop_down Applications" at bounding box center [46, 111] width 93 height 19
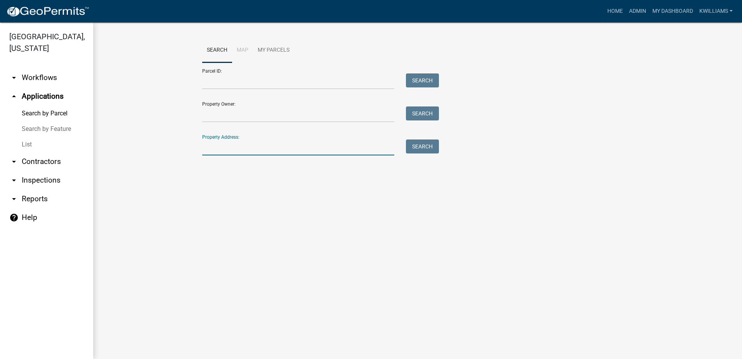
click at [241, 146] on input "Property Address:" at bounding box center [298, 147] width 192 height 16
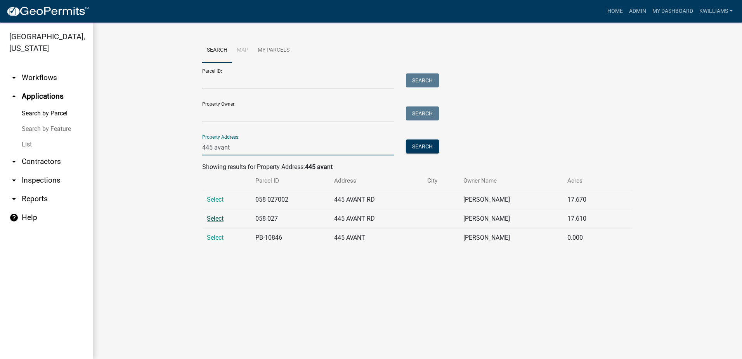
type input "445 avant"
click at [217, 218] on span "Select" at bounding box center [215, 218] width 17 height 7
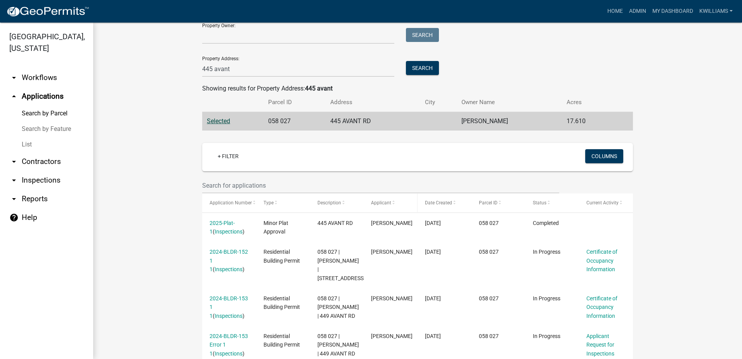
scroll to position [78, 0]
click at [413, 68] on button "Search" at bounding box center [422, 69] width 33 height 14
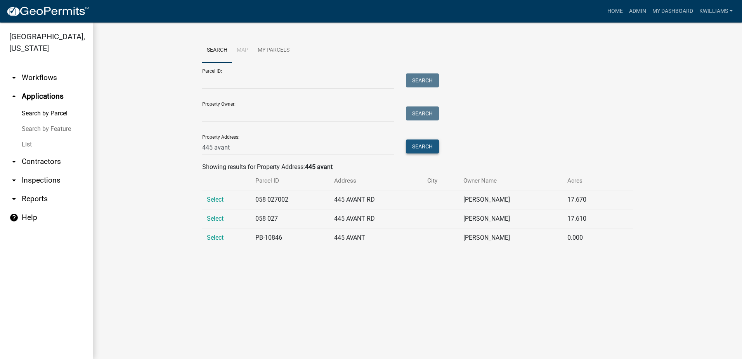
scroll to position [0, 0]
click at [220, 196] on span "Select" at bounding box center [215, 199] width 17 height 7
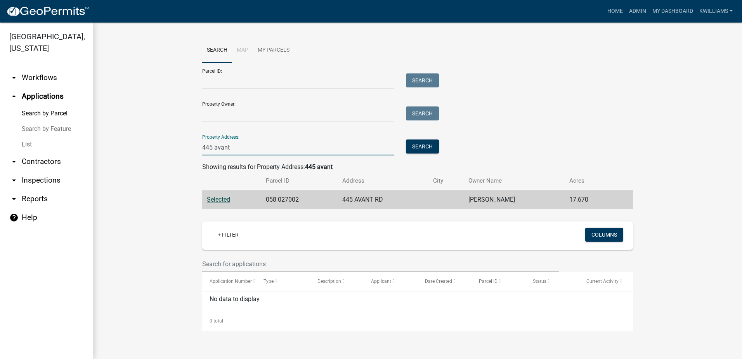
drag, startPoint x: 243, startPoint y: 144, endPoint x: 130, endPoint y: 173, distance: 115.9
click at [132, 173] on wm-workflow-application-search-view "Search Map My Parcels Parcel ID: Search Property Owner: Search Property Address…" at bounding box center [418, 184] width 618 height 292
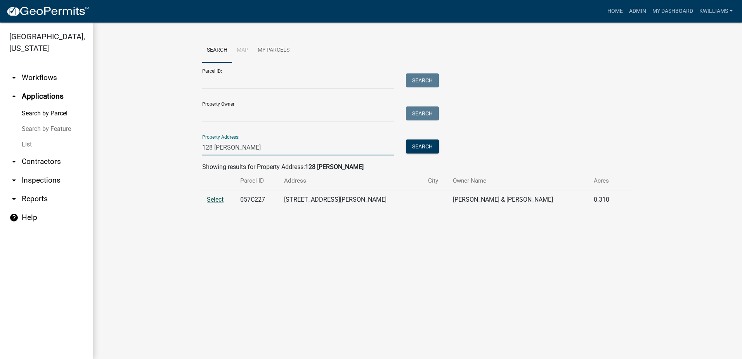
type input "128 [PERSON_NAME]"
click at [212, 198] on span "Select" at bounding box center [215, 199] width 17 height 7
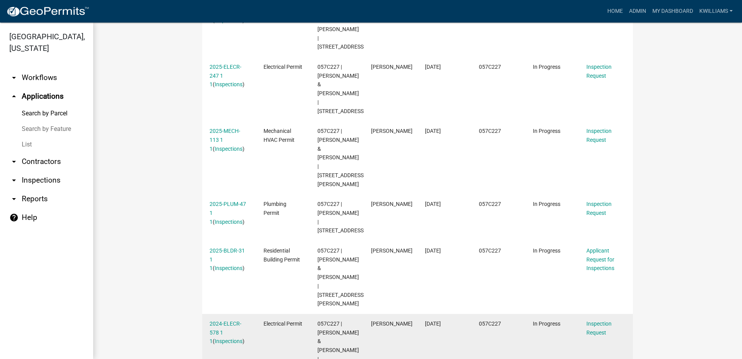
scroll to position [302, 0]
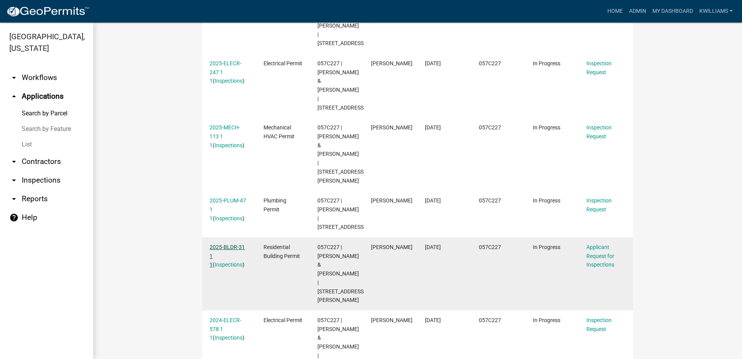
click at [224, 244] on link "2025-BLDR-31 1 1" at bounding box center [227, 256] width 35 height 24
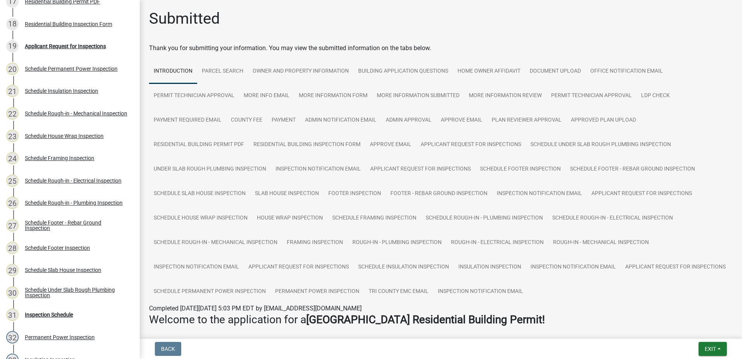
scroll to position [427, 0]
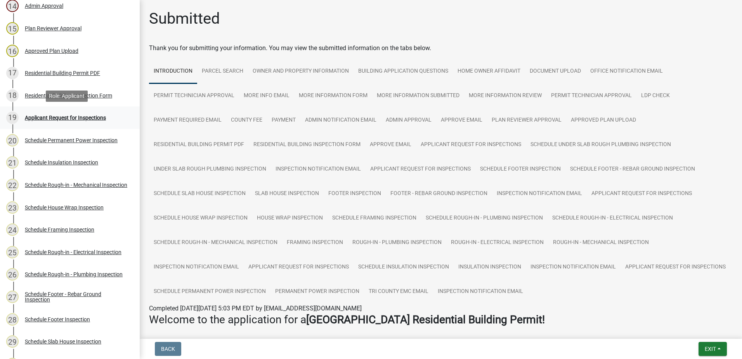
click at [69, 113] on div "19 Applicant Request for Inspections" at bounding box center [66, 117] width 121 height 12
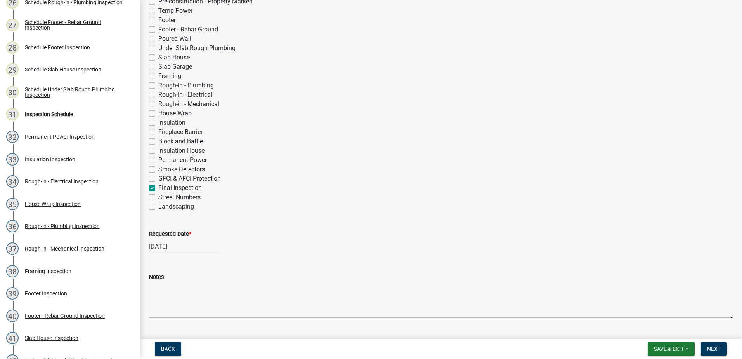
scroll to position [233, 0]
click at [715, 346] on span "Next" at bounding box center [714, 349] width 14 height 6
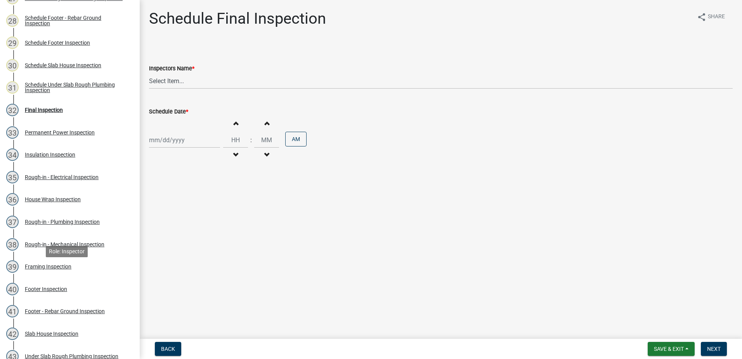
scroll to position [712, 0]
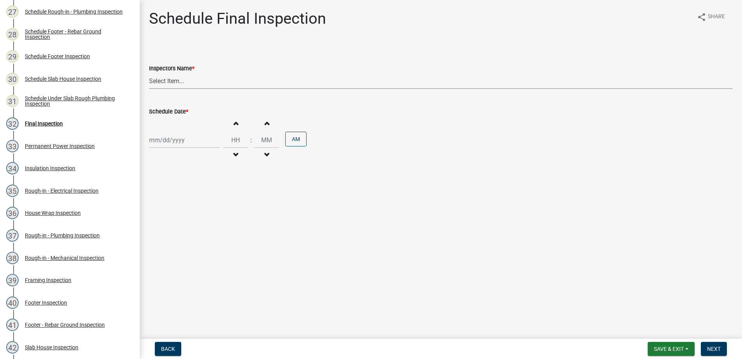
click at [189, 82] on select "Select Item... mrivera ([PERSON_NAME]) jstokes ([PERSON_NAME]) asmith105 ([PERS…" at bounding box center [441, 81] width 584 height 16
select select "07642ab0-564c-47bb-824b-0ccf2da83593"
click at [149, 73] on select "Select Item... mrivera ([PERSON_NAME]) jstokes ([PERSON_NAME]) asmith105 ([PERS…" at bounding box center [441, 81] width 584 height 16
select select "8"
select select "2025"
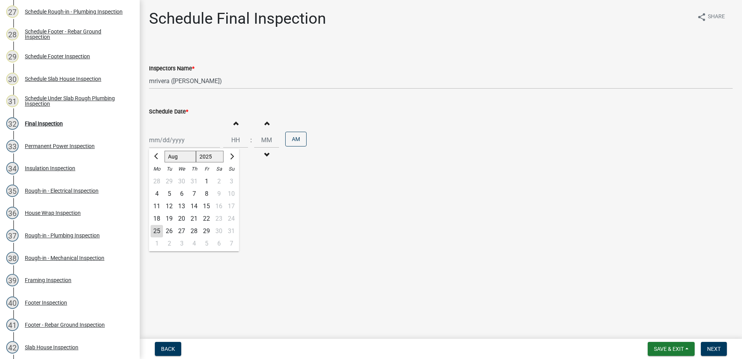
click at [183, 146] on div "[PERSON_NAME] Feb Mar Apr [PERSON_NAME][DATE] Oct Nov [DATE] 1526 1527 1528 152…" at bounding box center [184, 140] width 71 height 16
click at [178, 234] on div "27" at bounding box center [181, 231] width 12 height 12
type input "[DATE]"
click at [721, 348] on button "Next" at bounding box center [714, 349] width 26 height 14
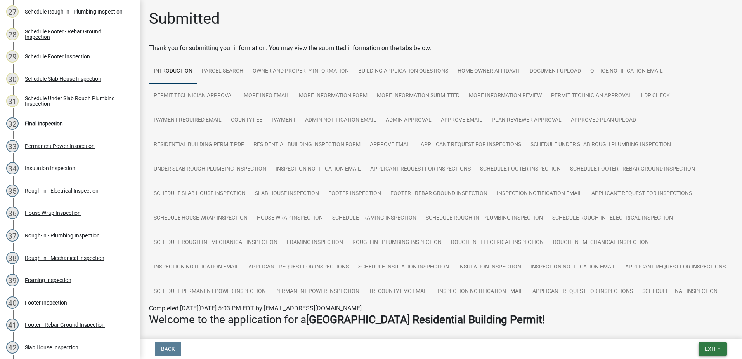
click at [703, 349] on button "Exit" at bounding box center [713, 349] width 28 height 14
click at [702, 335] on button "Save & Exit" at bounding box center [696, 328] width 62 height 19
